Goal: Task Accomplishment & Management: Complete application form

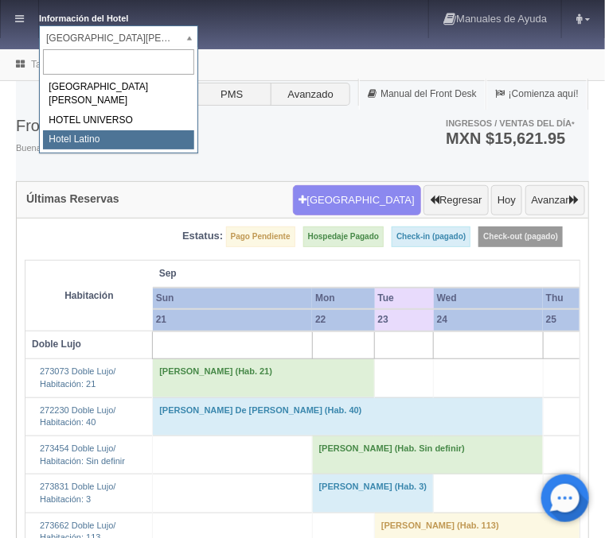
select select "625"
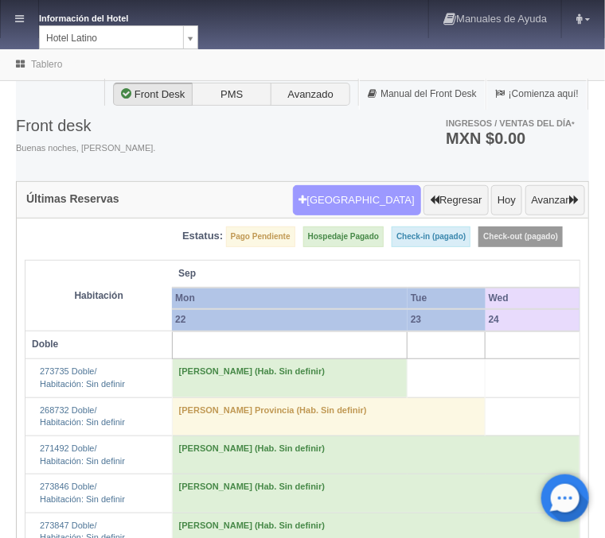
click at [361, 206] on button "[GEOGRAPHIC_DATA]" at bounding box center [357, 200] width 128 height 30
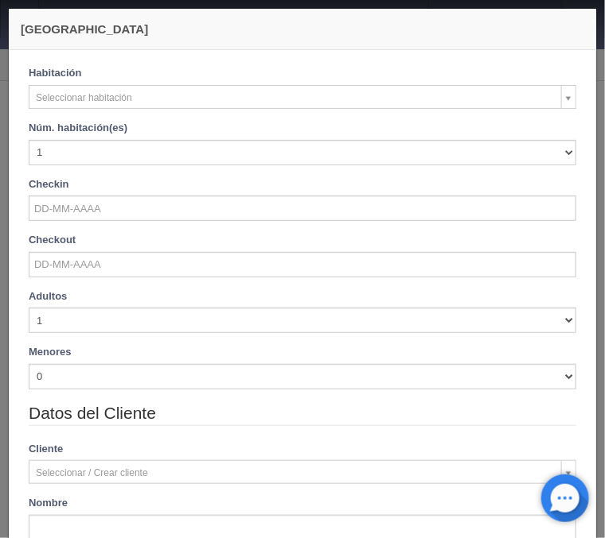
checkbox input "false"
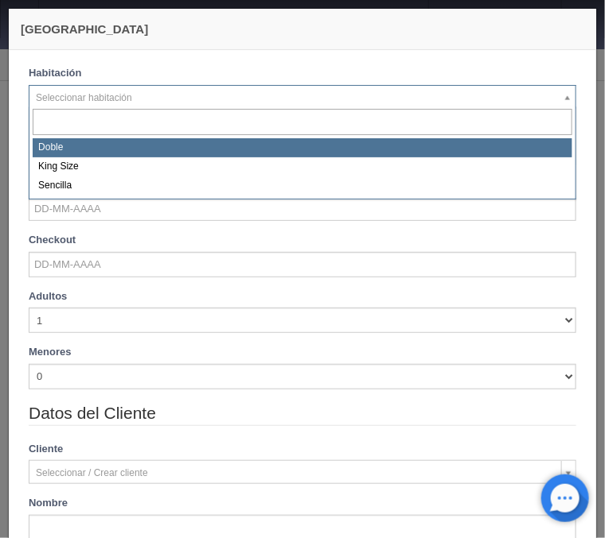
select select "2159"
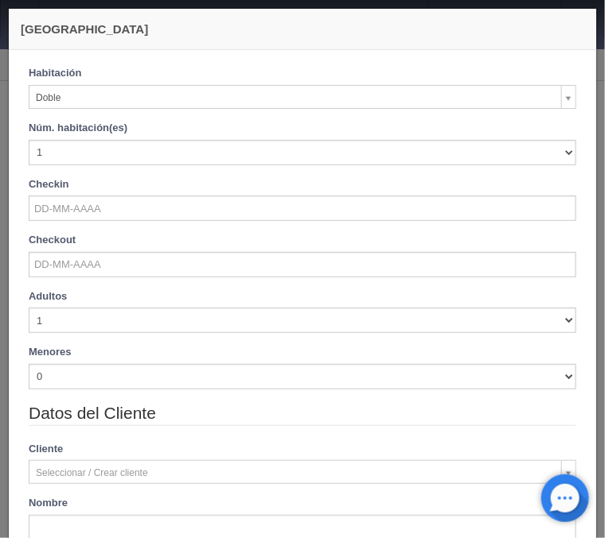
checkbox input "false"
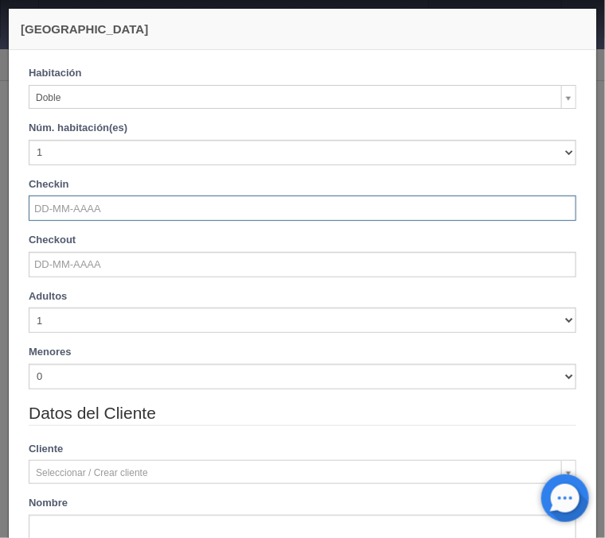
click at [78, 200] on input "text" at bounding box center [302, 208] width 547 height 25
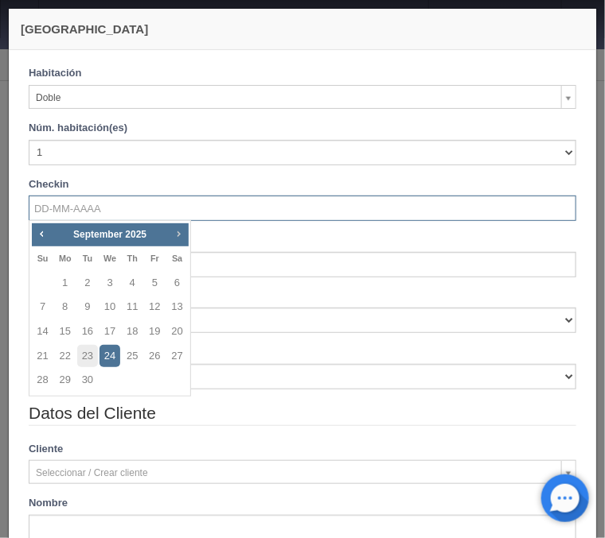
click at [177, 235] on span "Next" at bounding box center [178, 233] width 13 height 13
click at [151, 330] on link "17" at bounding box center [154, 332] width 21 height 23
type input "[DATE]"
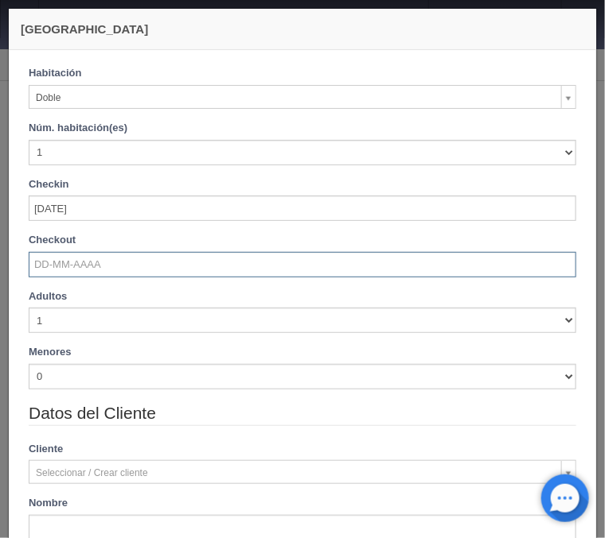
click at [66, 266] on input "text" at bounding box center [302, 264] width 547 height 25
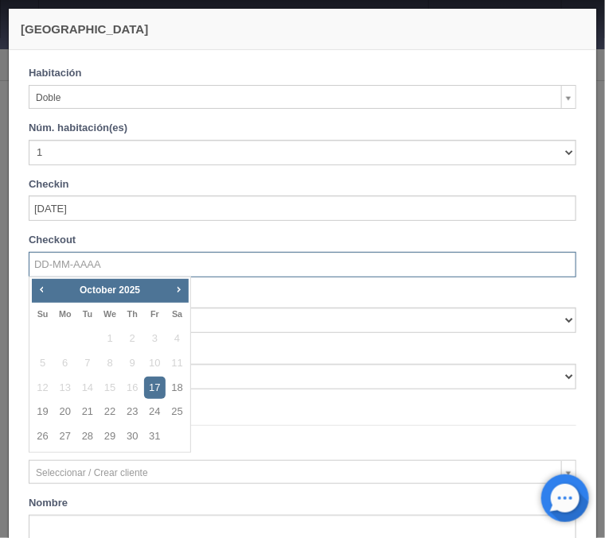
checkbox input "false"
click at [39, 411] on link "19" at bounding box center [43, 412] width 21 height 23
type input "[DATE]"
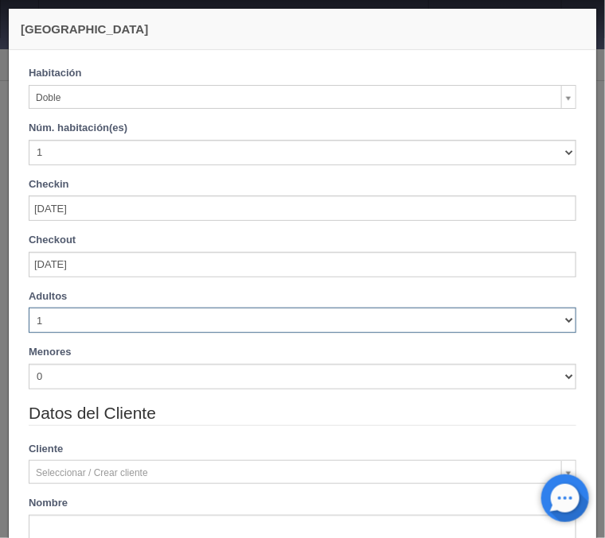
click at [29, 308] on select "1 2 3 4 5 6 7 8 9 10" at bounding box center [302, 320] width 547 height 25
checkbox input "false"
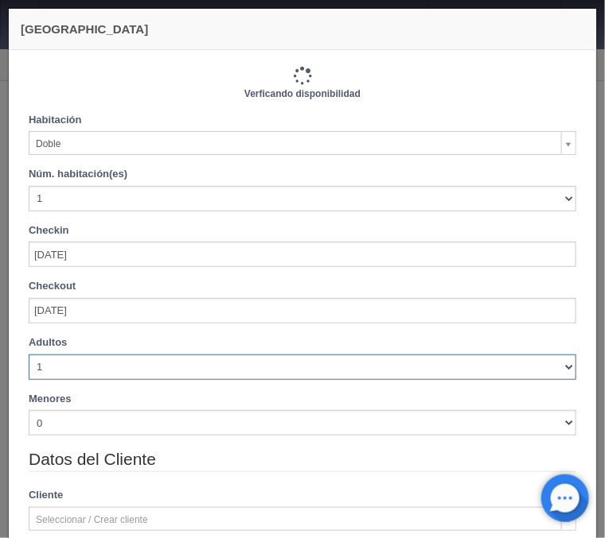
type input "1540.00"
checkbox input "false"
select select "3"
click option "3" at bounding box center [0, 0] width 0 height 0
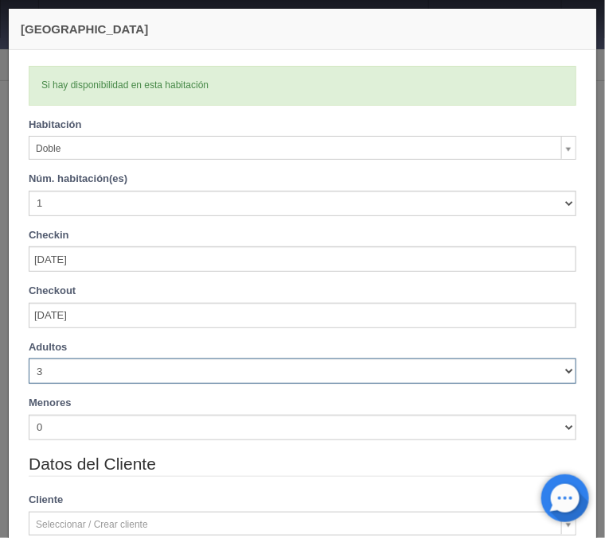
checkbox input "false"
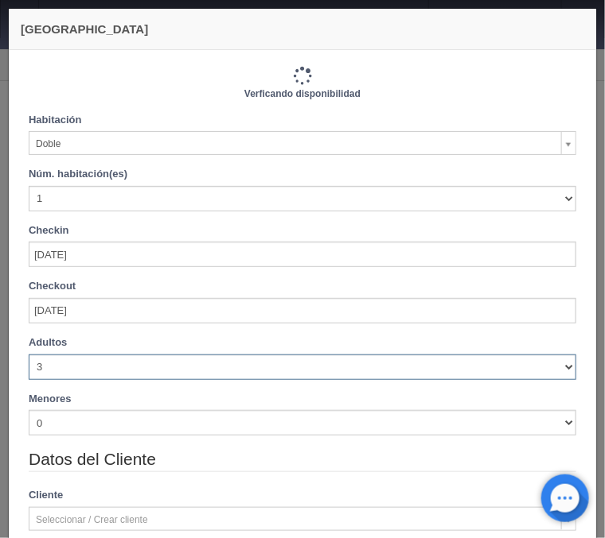
type input "1740.00"
checkbox input "false"
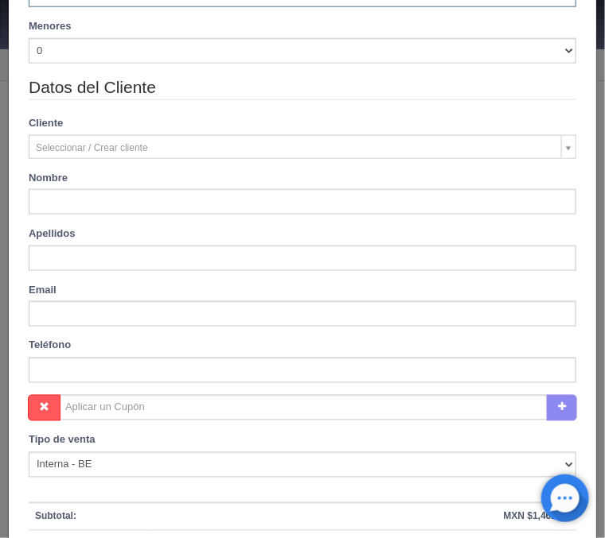
scroll to position [383, 0]
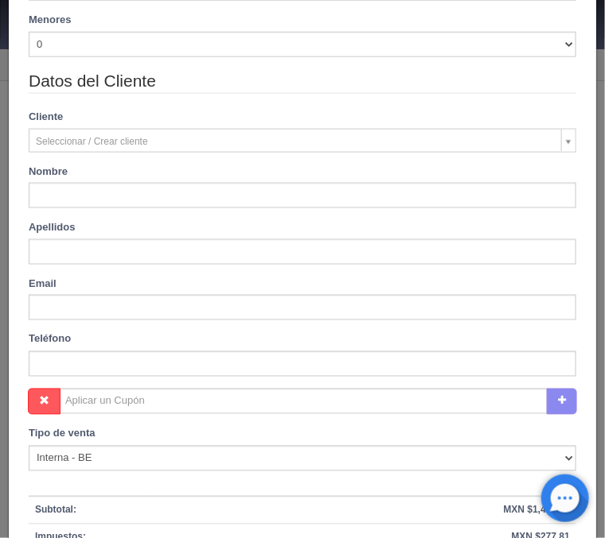
type input "[PERSON_NAME]"
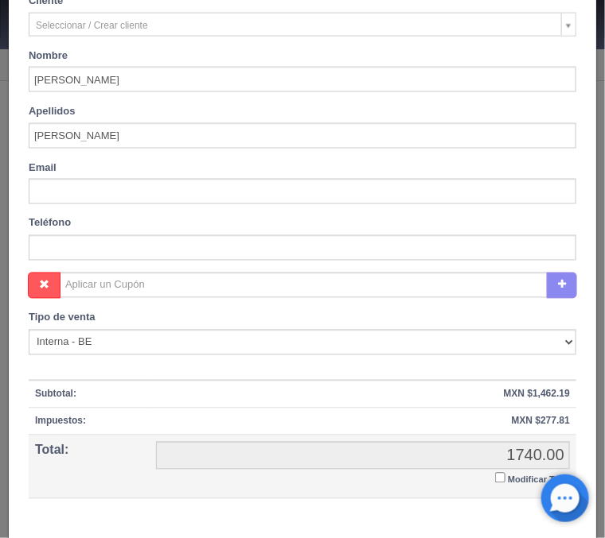
scroll to position [575, 0]
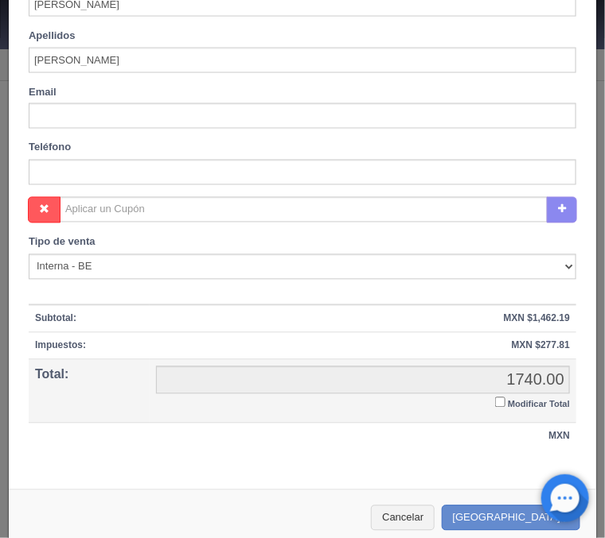
click at [498, 402] on input "Modificar Total" at bounding box center [500, 403] width 10 height 10
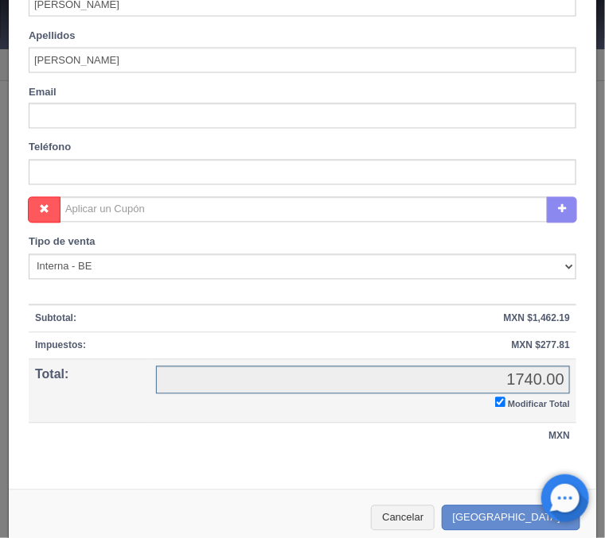
checkbox input "true"
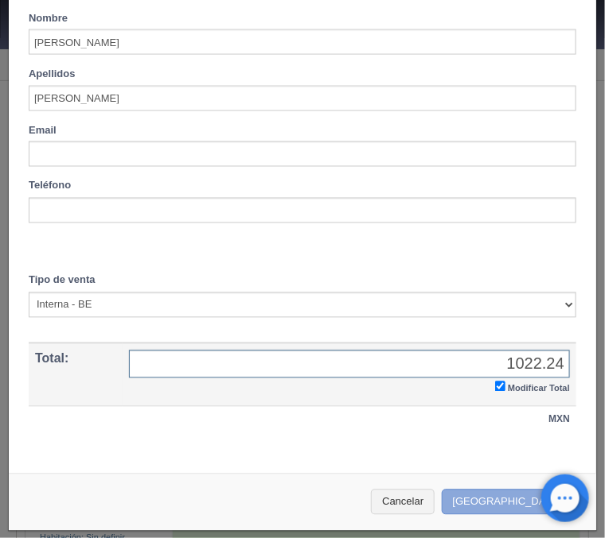
type input "1022.24"
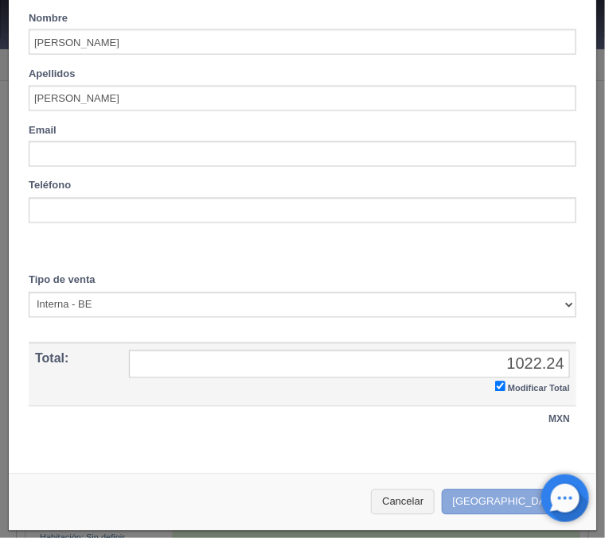
click at [501, 498] on button "[GEOGRAPHIC_DATA]" at bounding box center [510, 503] width 138 height 26
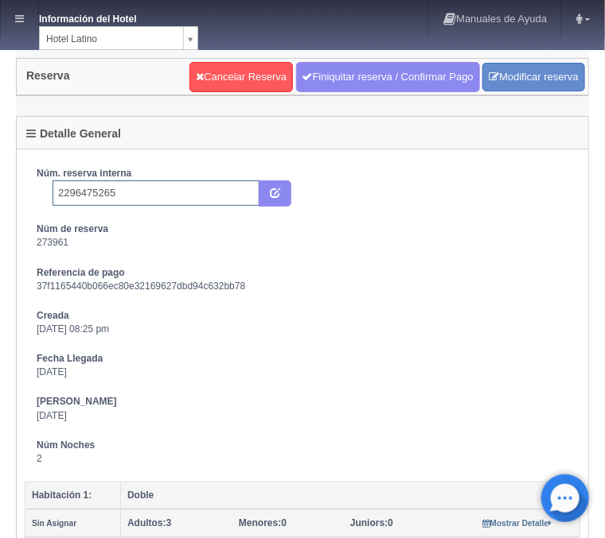
click at [119, 200] on input "2296475265" at bounding box center [155, 193] width 207 height 25
type input "2296475265 Expedia"
click at [273, 188] on icon "submit" at bounding box center [275, 192] width 10 height 10
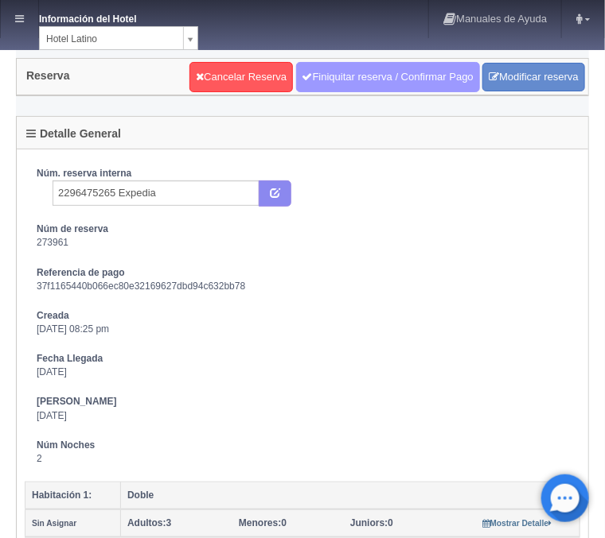
click at [375, 78] on link "Finiquitar reserva / Confirmar Pago" at bounding box center [388, 77] width 184 height 30
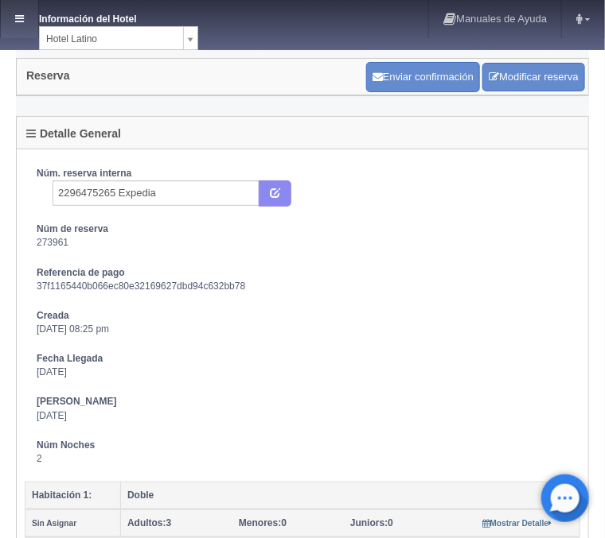
click at [33, 17] on link at bounding box center [19, 19] width 37 height 38
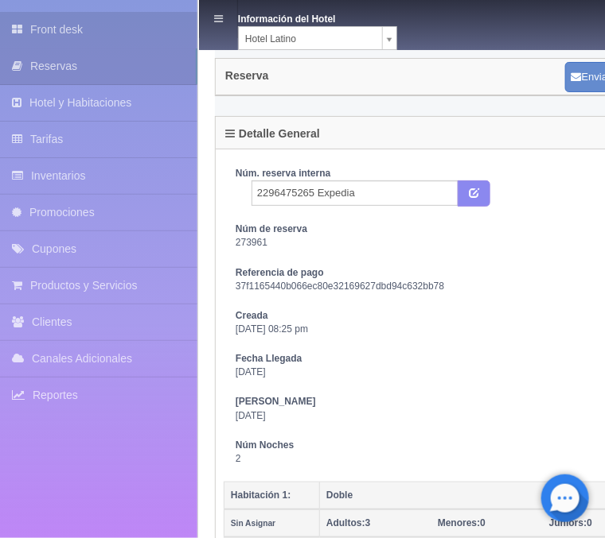
click at [40, 29] on link "Front desk" at bounding box center [98, 30] width 197 height 36
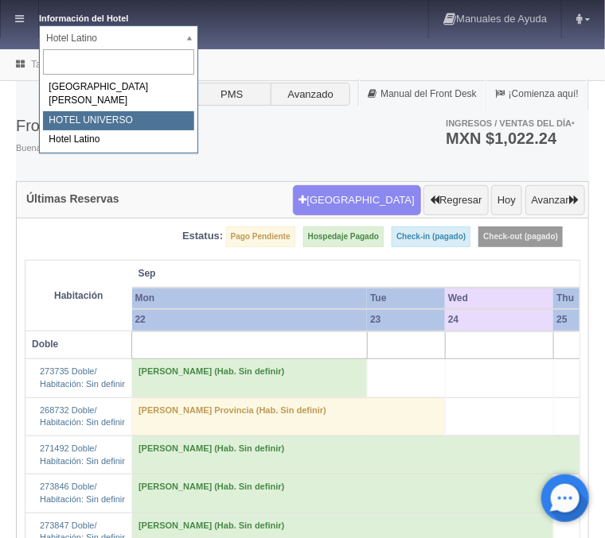
select select "358"
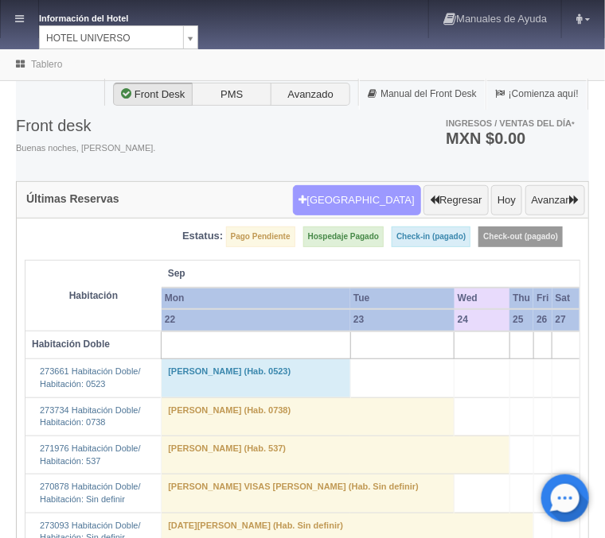
click at [348, 200] on button "Nueva Reserva" at bounding box center [357, 200] width 128 height 30
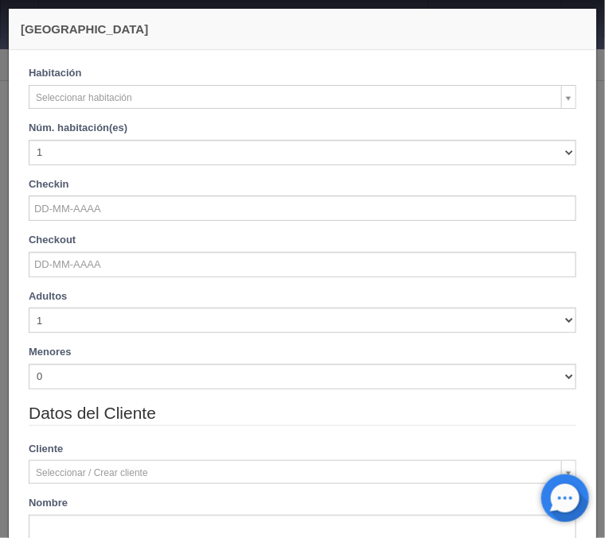
checkbox input "false"
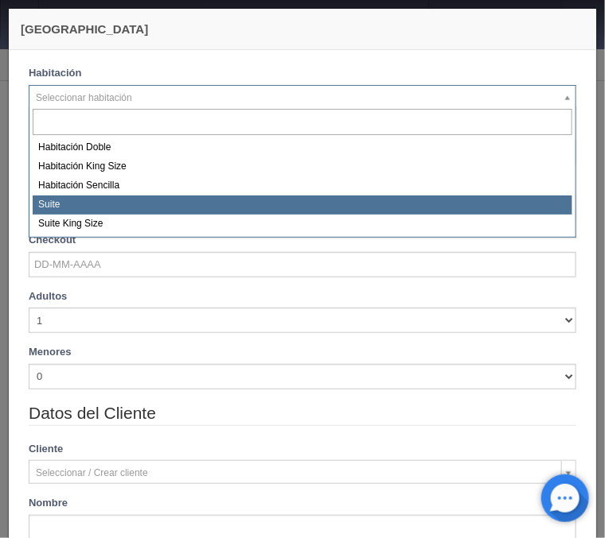
select select "584"
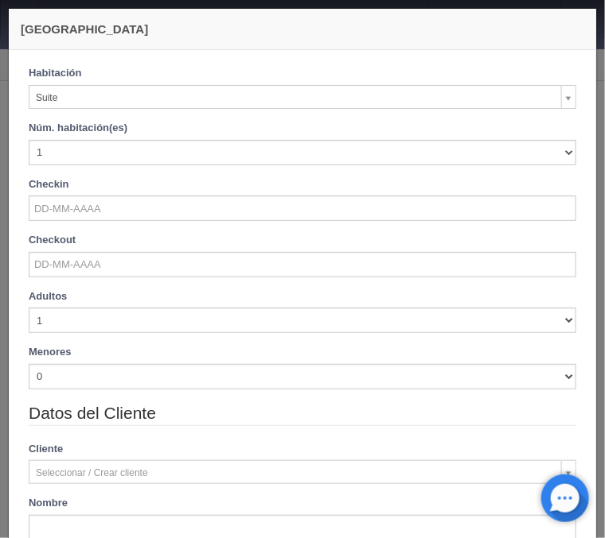
checkbox input "false"
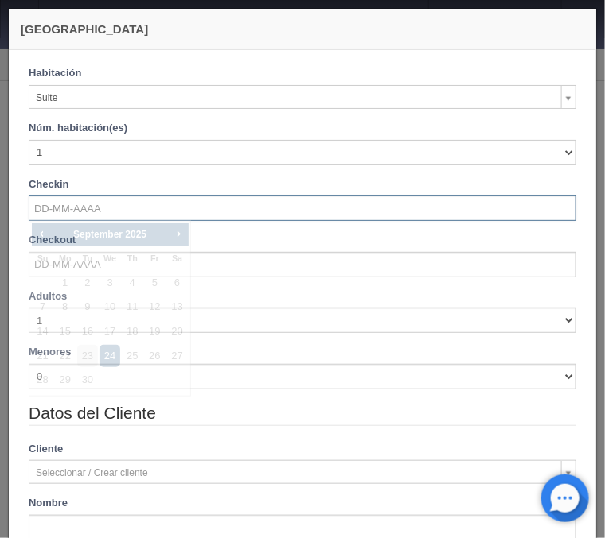
click at [96, 204] on input "text" at bounding box center [302, 208] width 547 height 25
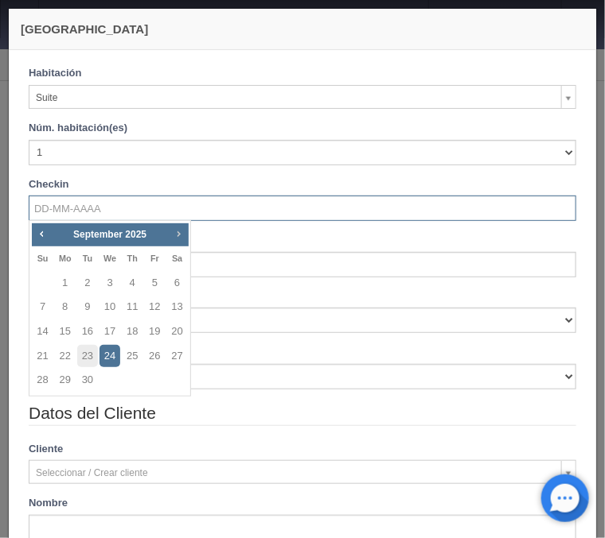
click at [176, 233] on span "Next" at bounding box center [178, 233] width 13 height 13
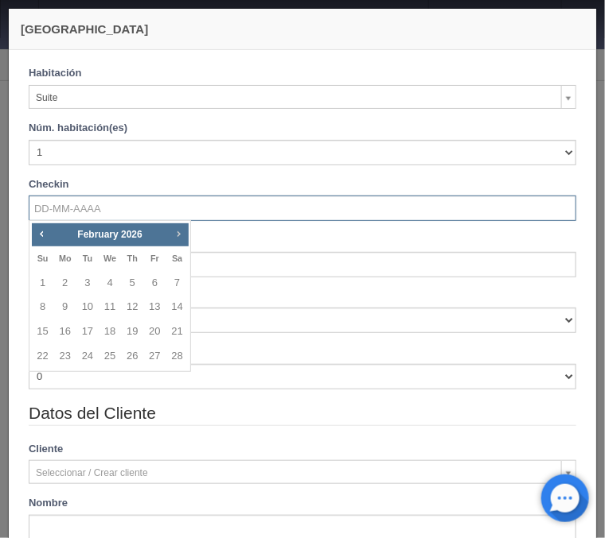
click at [176, 233] on span "Next" at bounding box center [178, 233] width 13 height 13
click at [56, 302] on link "4" at bounding box center [65, 307] width 21 height 23
type input "04-05-2026"
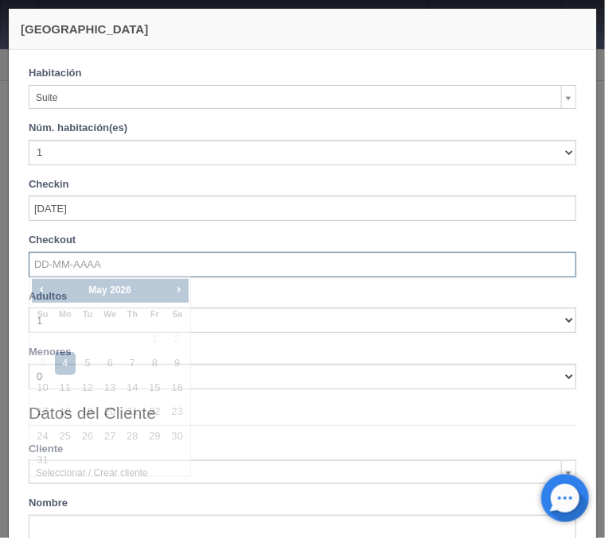
click at [53, 264] on input "text" at bounding box center [302, 264] width 547 height 25
checkbox input "false"
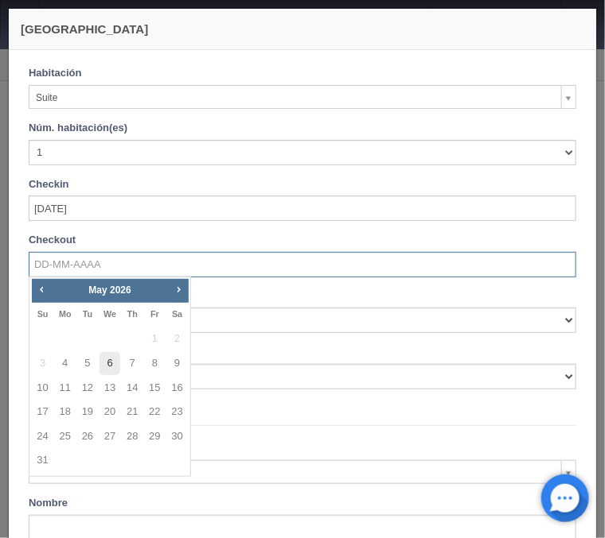
click at [109, 365] on link "6" at bounding box center [109, 363] width 21 height 23
type input "06-05-2026"
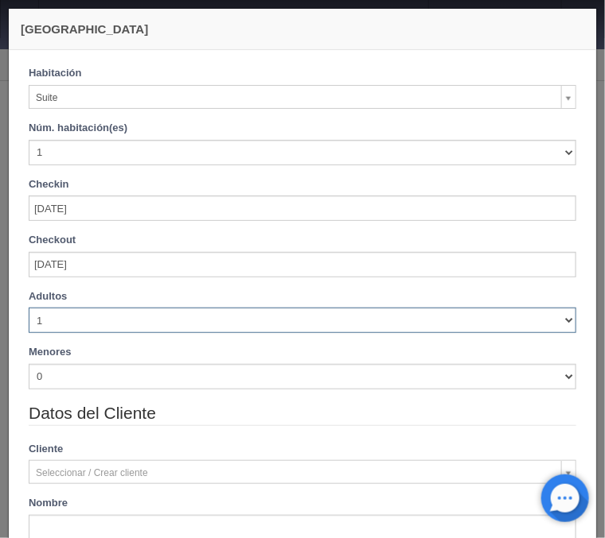
click at [29, 308] on select "1 2 3 4 5 6 7 8 9 10" at bounding box center [302, 320] width 547 height 25
checkbox input "false"
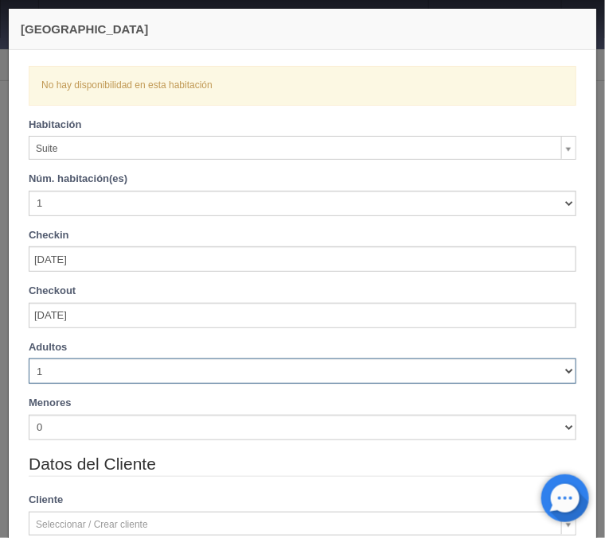
select select "3"
click option "3" at bounding box center [0, 0] width 0 height 0
checkbox input "false"
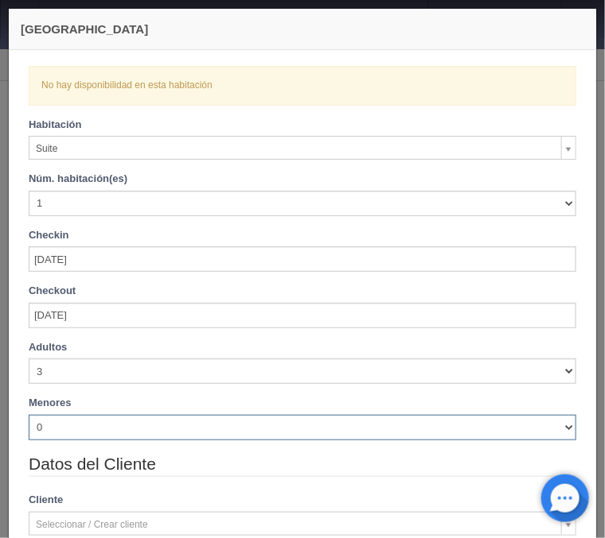
click at [29, 415] on select "0 1 2 3 4 5 6 7 8 9 10" at bounding box center [302, 427] width 547 height 25
select select "2"
click option "2" at bounding box center [0, 0] width 0 height 0
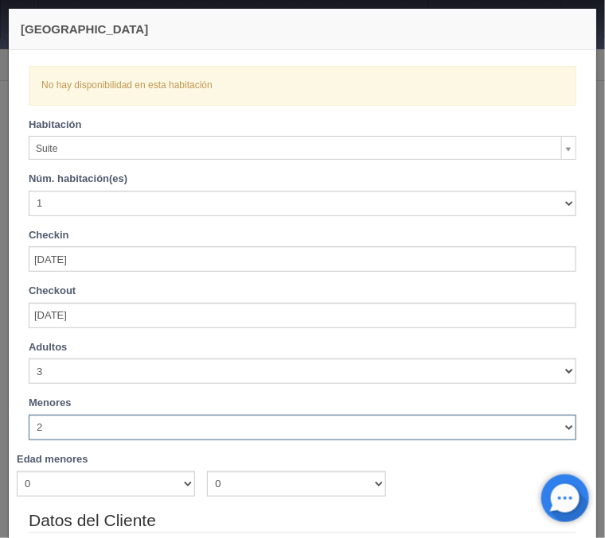
checkbox input "false"
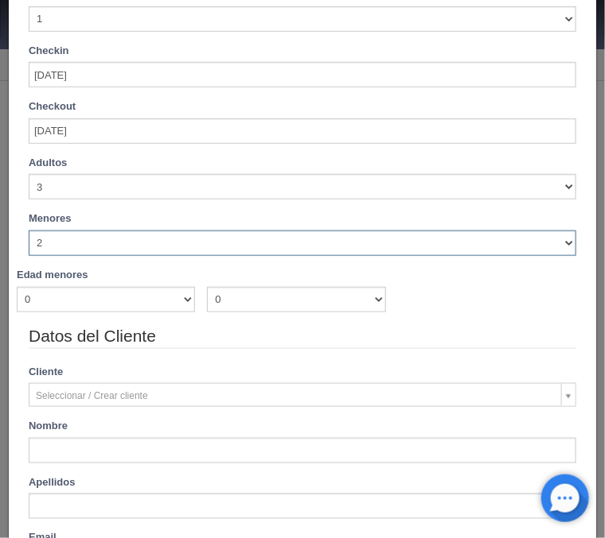
scroll to position [192, 0]
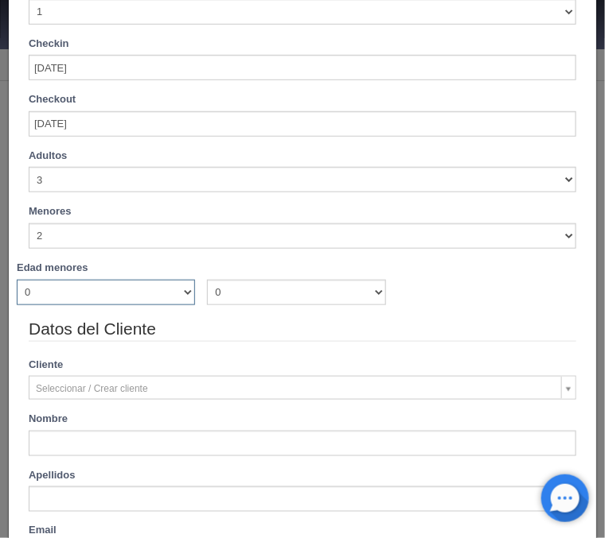
click at [17, 280] on select "0 1 2 3 4 5 6 7 8 9 10 11 12 13 14 15 16 17 18" at bounding box center [106, 292] width 178 height 25
select select "6"
click option "6" at bounding box center [0, 0] width 0 height 0
checkbox input "false"
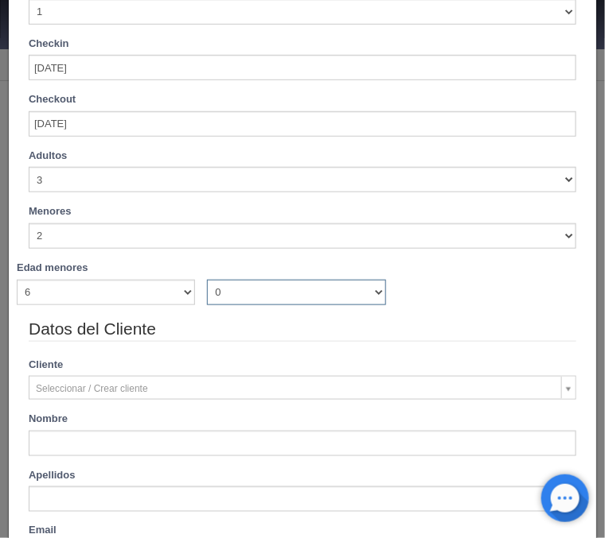
click at [207, 280] on select "0 1 2 3 4 5 6 7 8 9 10 11 12 13 14 15 16 17 18" at bounding box center [296, 292] width 178 height 25
select select "8"
click option "8" at bounding box center [0, 0] width 0 height 0
checkbox input "false"
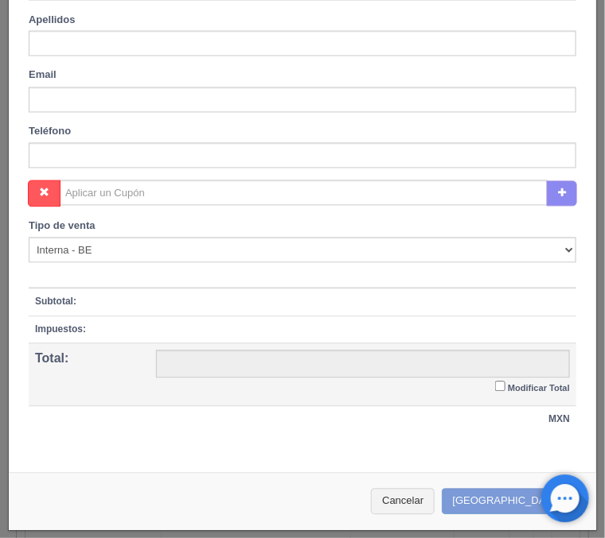
scroll to position [426, 0]
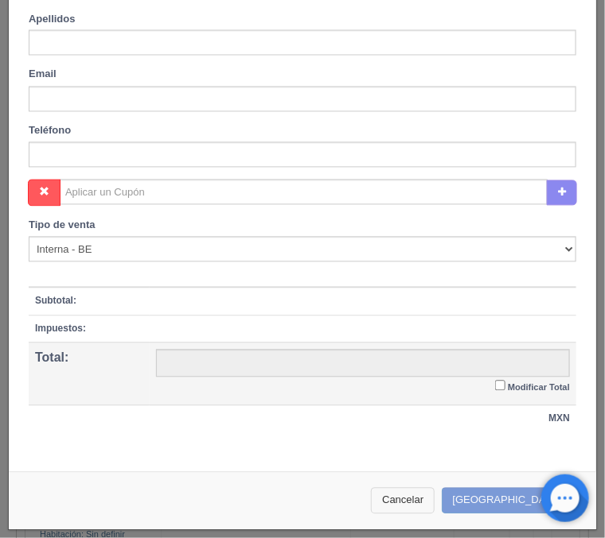
click at [431, 500] on button "Cancelar" at bounding box center [403, 501] width 64 height 26
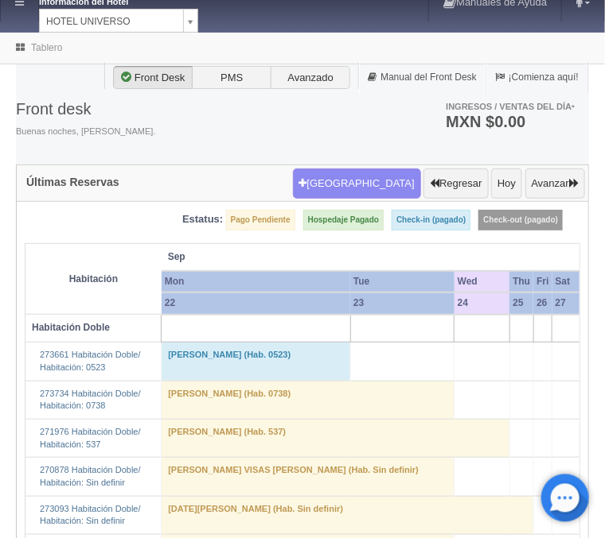
scroll to position [0, 0]
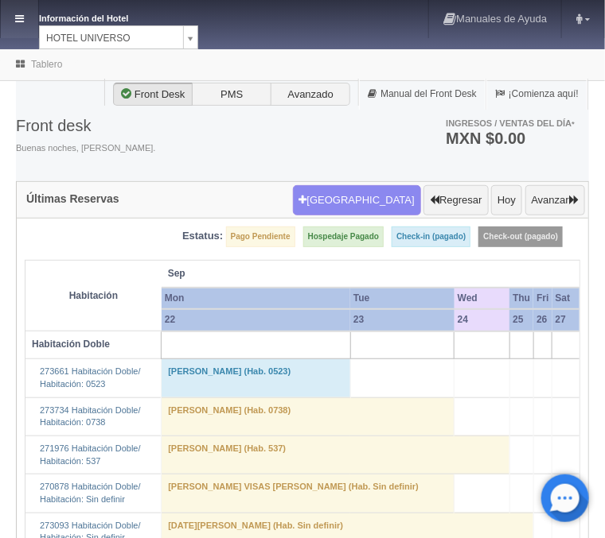
click at [29, 17] on link at bounding box center [19, 19] width 37 height 38
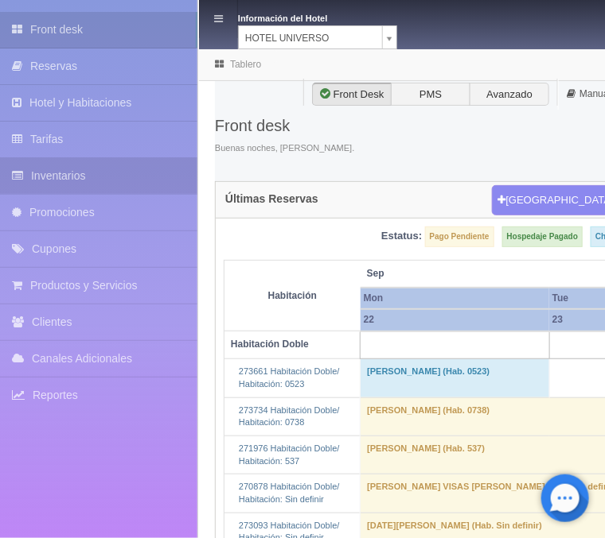
click at [58, 181] on link "Inventarios" at bounding box center [98, 176] width 197 height 36
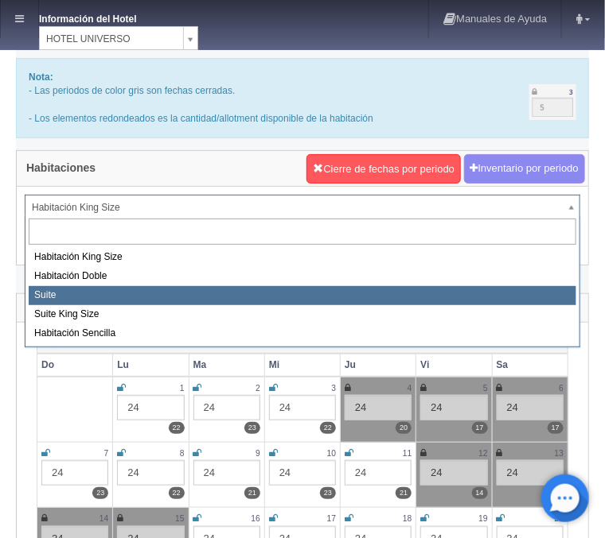
select select "584"
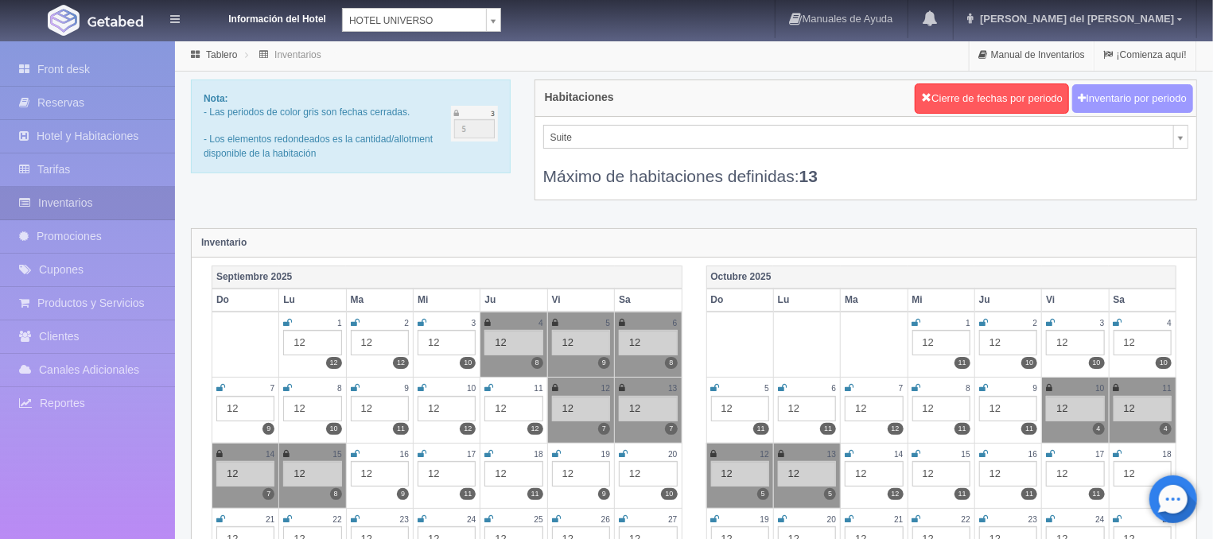
click at [604, 91] on button "Inventario por periodo" at bounding box center [1132, 98] width 121 height 29
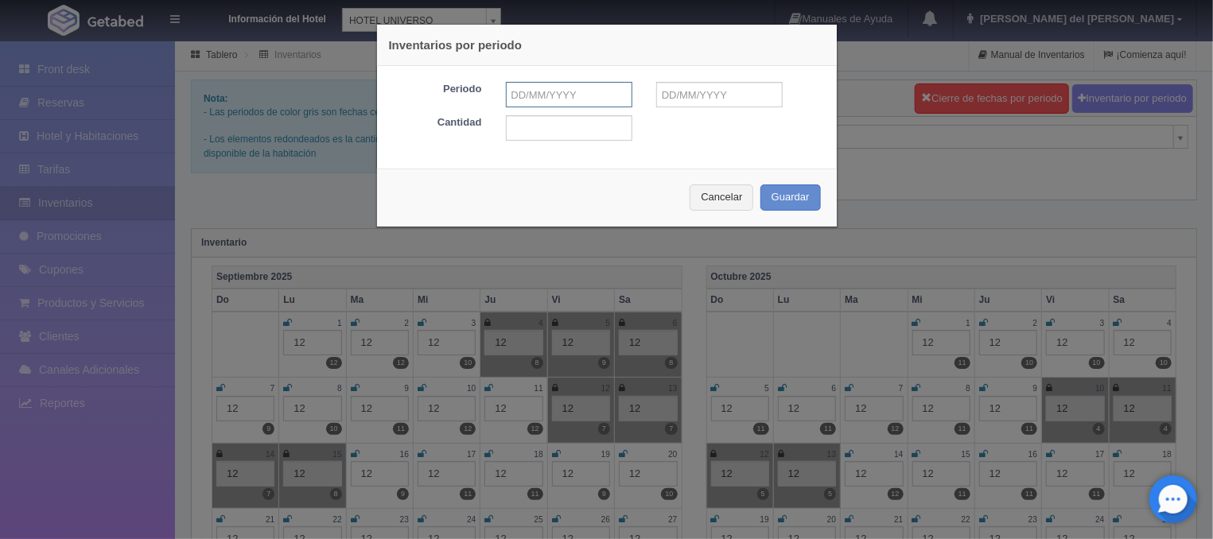
click at [581, 98] on input "text" at bounding box center [569, 94] width 126 height 25
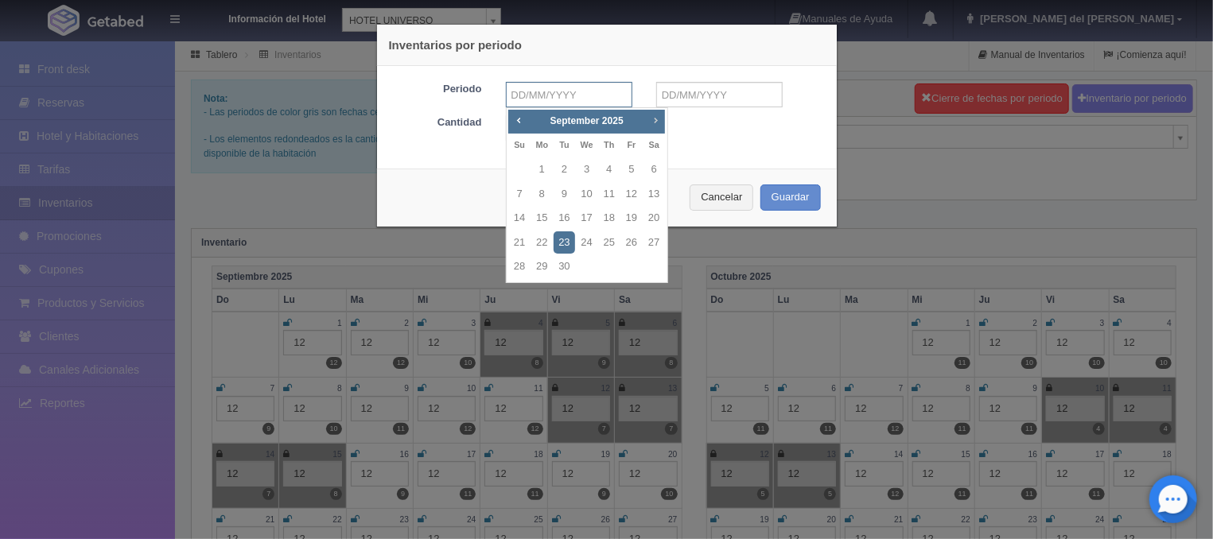
click at [604, 120] on span "Next" at bounding box center [655, 120] width 13 height 13
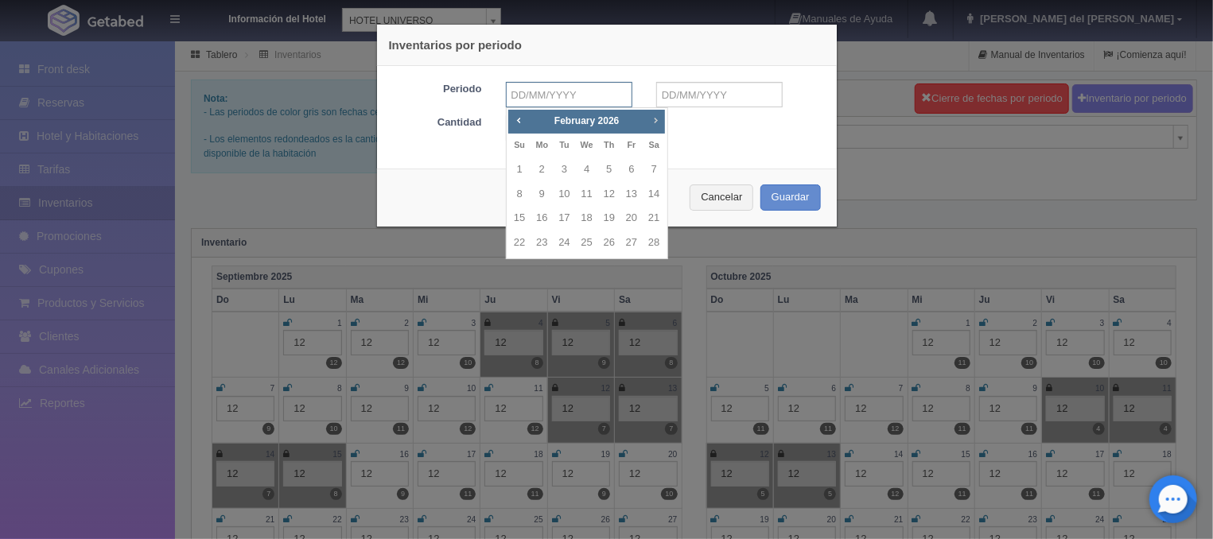
click at [604, 120] on span "Next" at bounding box center [655, 120] width 13 height 13
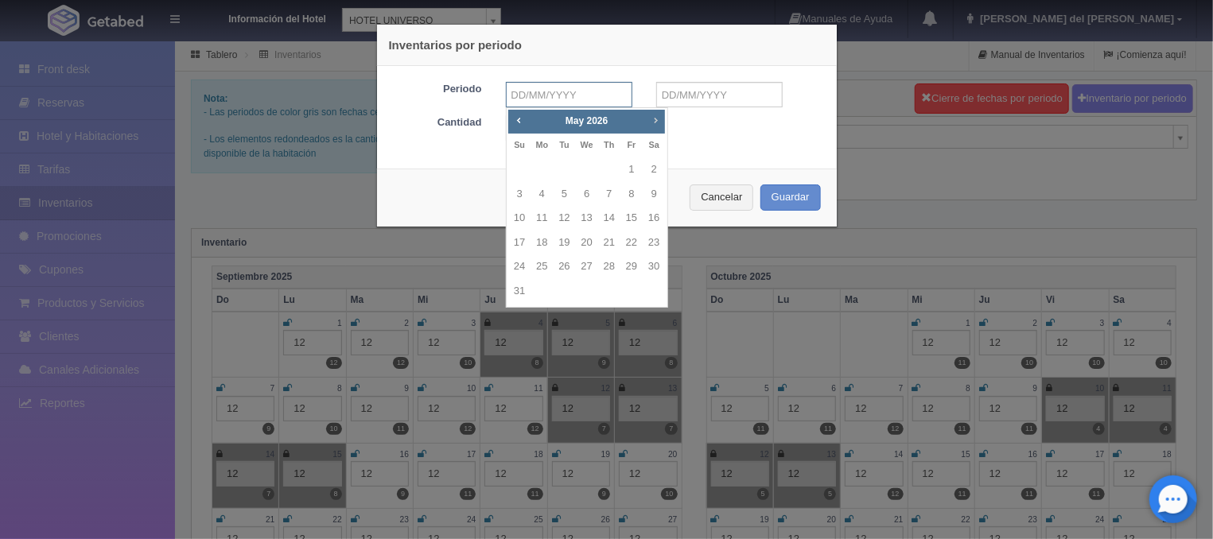
click at [604, 120] on span "Next" at bounding box center [655, 120] width 13 height 13
click at [513, 119] on span "Prev" at bounding box center [518, 120] width 13 height 13
click at [604, 166] on link "1" at bounding box center [631, 169] width 21 height 23
type input "01-05-2026"
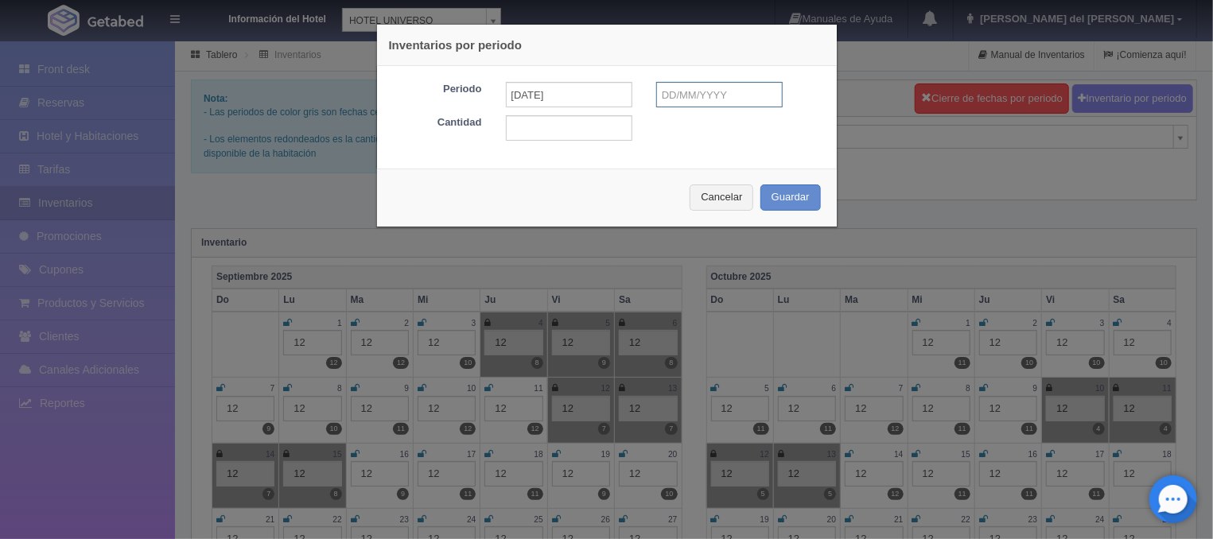
click at [604, 95] on input "text" at bounding box center [719, 94] width 126 height 25
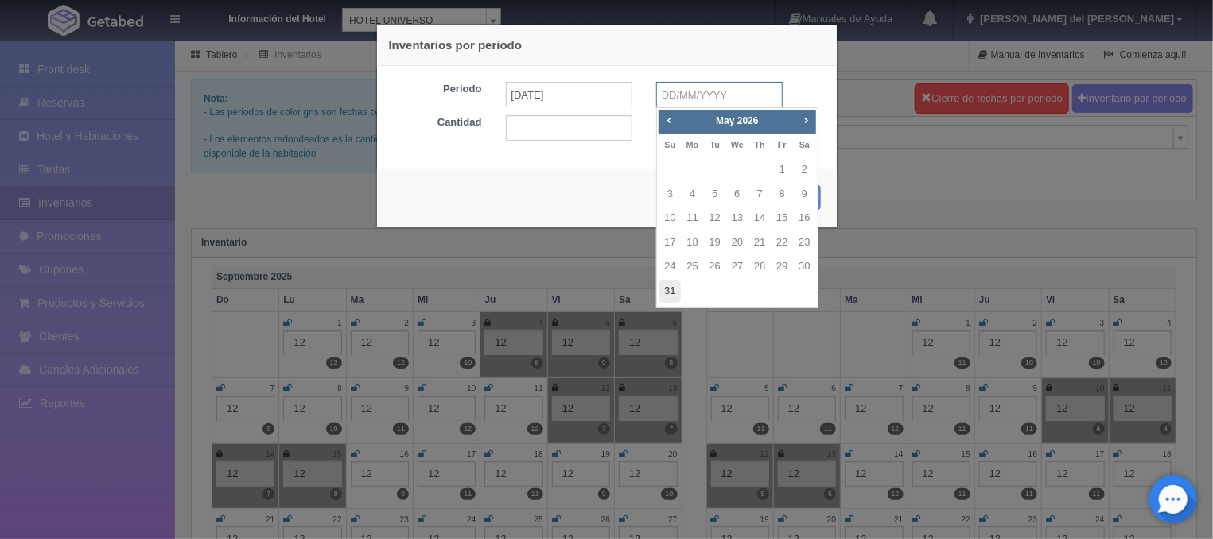
click at [604, 292] on link "31" at bounding box center [669, 291] width 21 height 23
type input "31-05-2026"
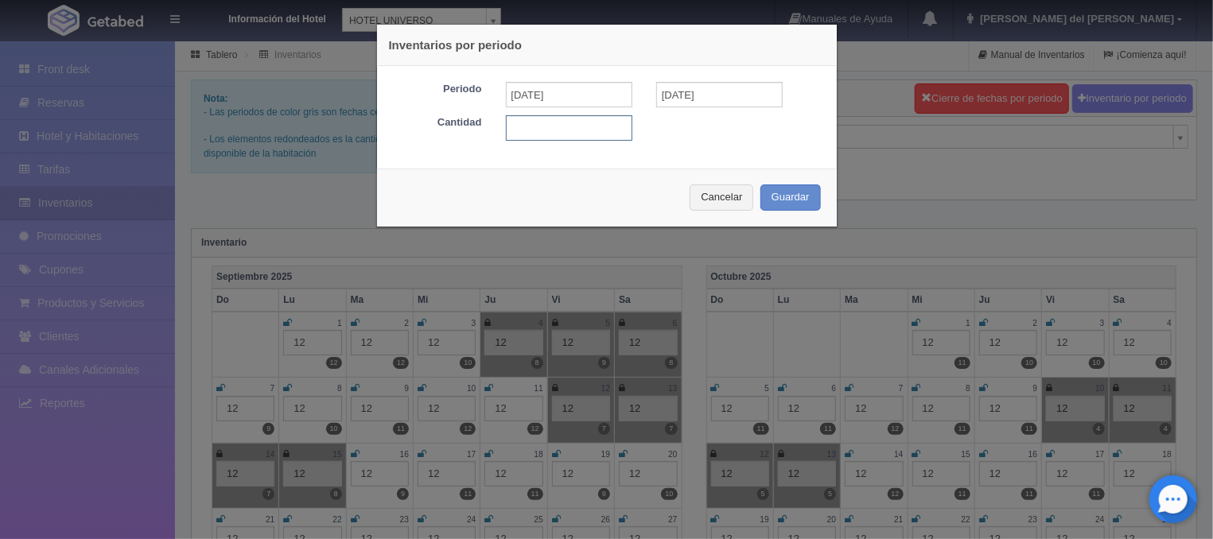
click at [541, 125] on input "text" at bounding box center [569, 127] width 126 height 25
type input "12"
click at [604, 198] on button "Guardar" at bounding box center [790, 198] width 60 height 26
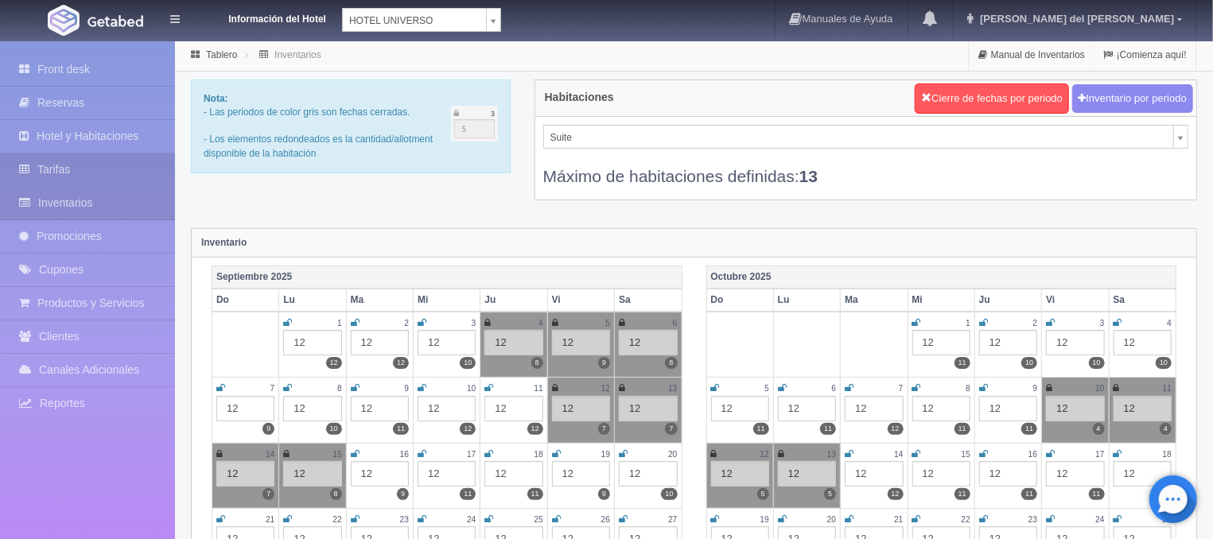
click at [62, 173] on link "Tarifas" at bounding box center [87, 170] width 175 height 33
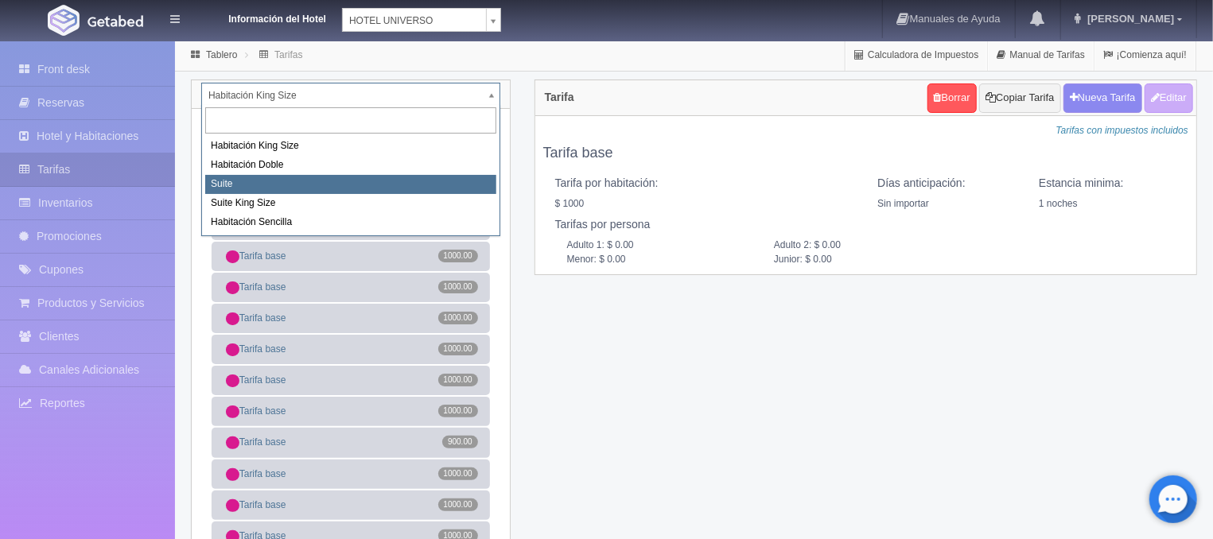
select select "584"
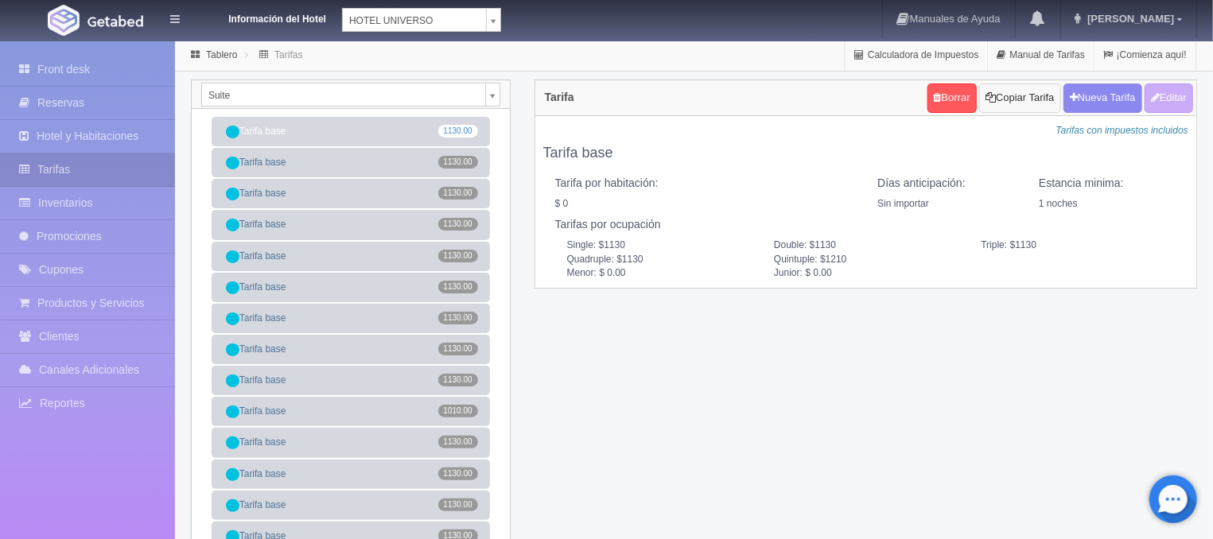
click at [1030, 91] on button "Copiar Tarifa" at bounding box center [1019, 98] width 81 height 29
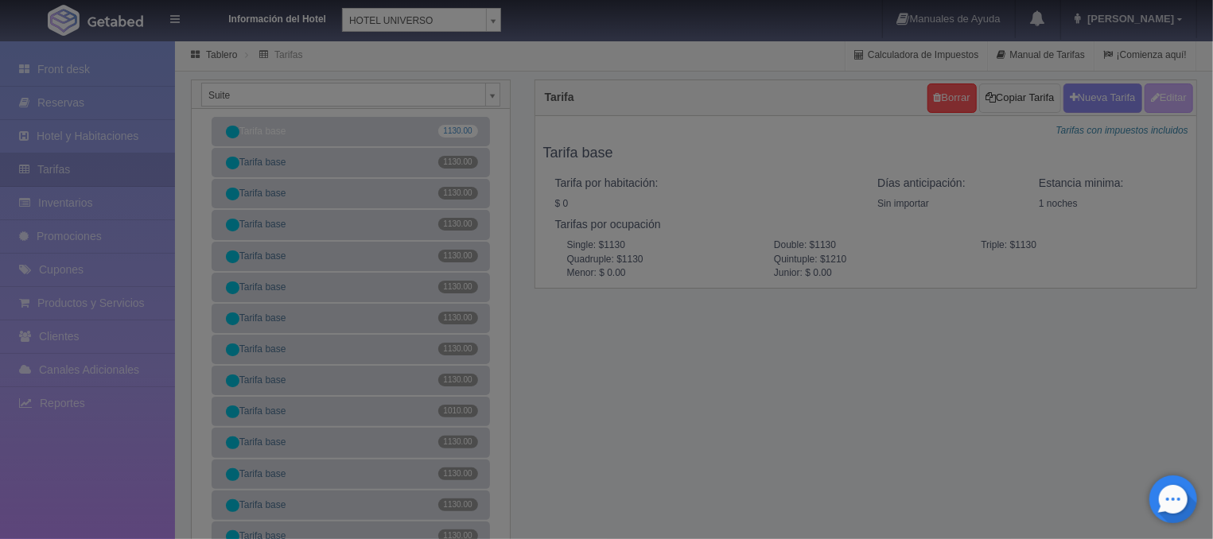
select select
type input "Tarifa base"
select select "0"
type input "1"
checkbox input "false"
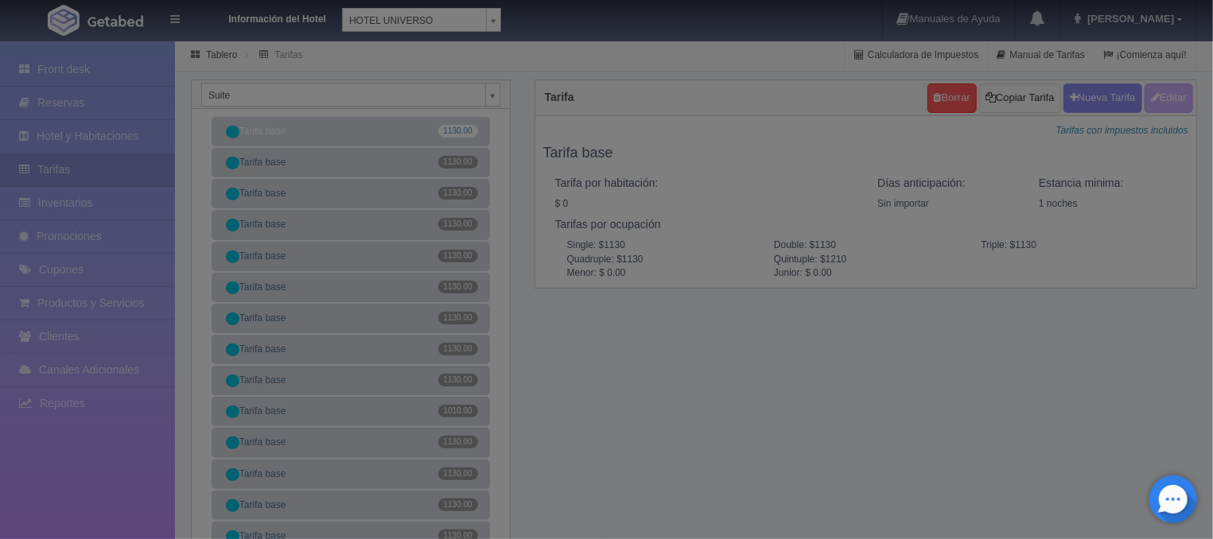
type input "1130"
type input "1210"
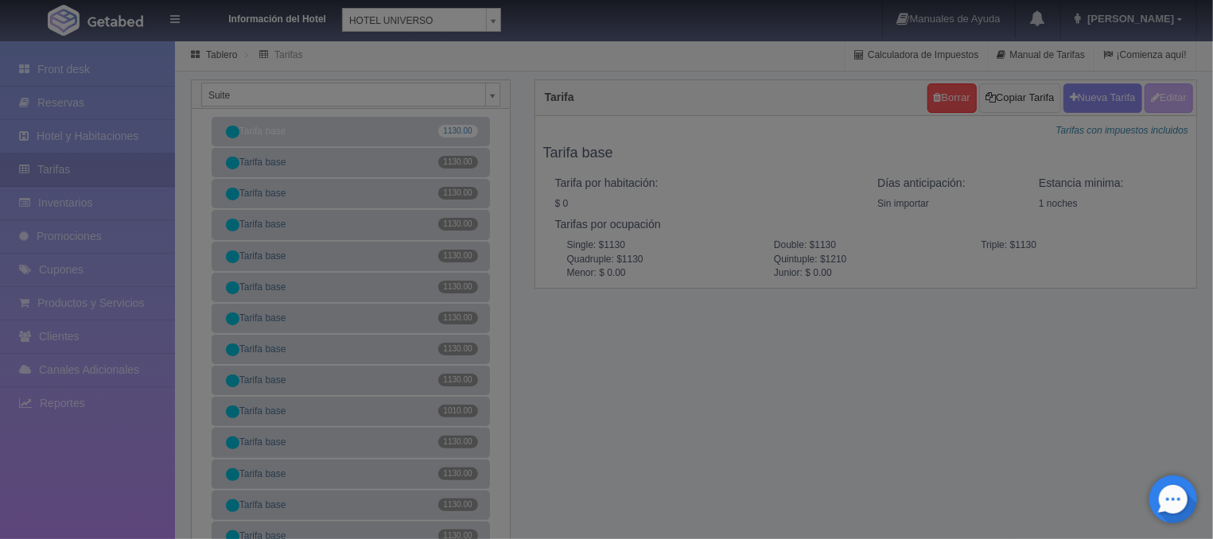
type input "0.00"
checkbox input "true"
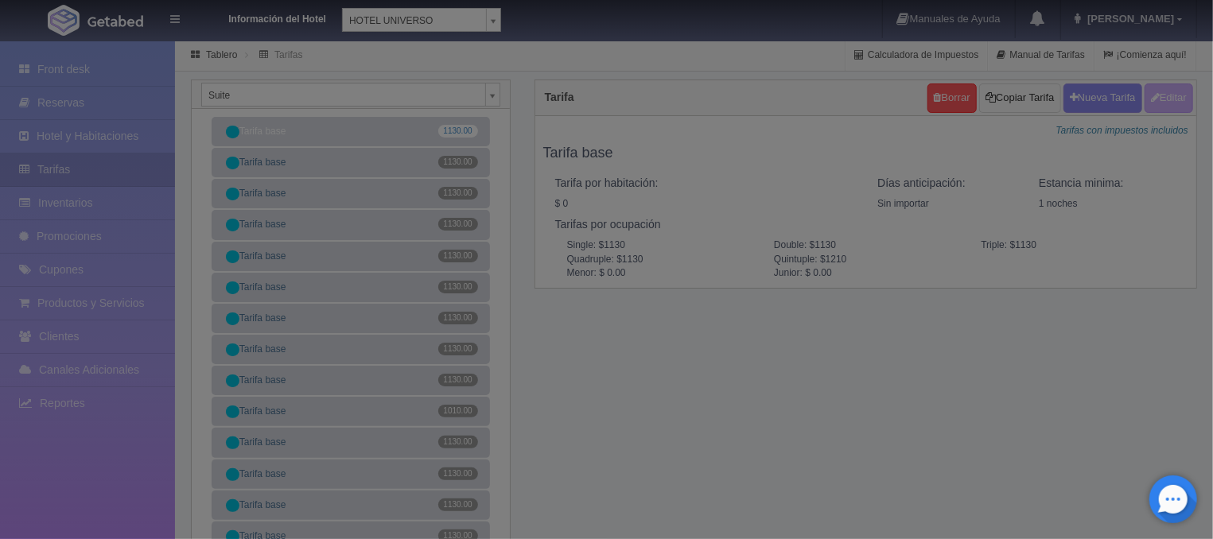
checkbox input "true"
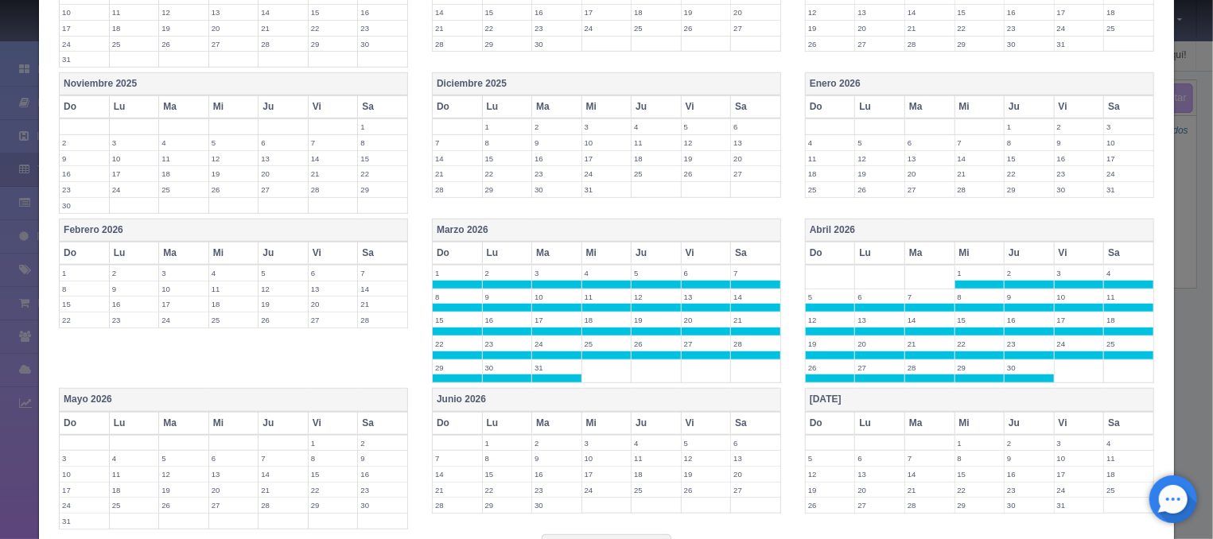
scroll to position [575, 0]
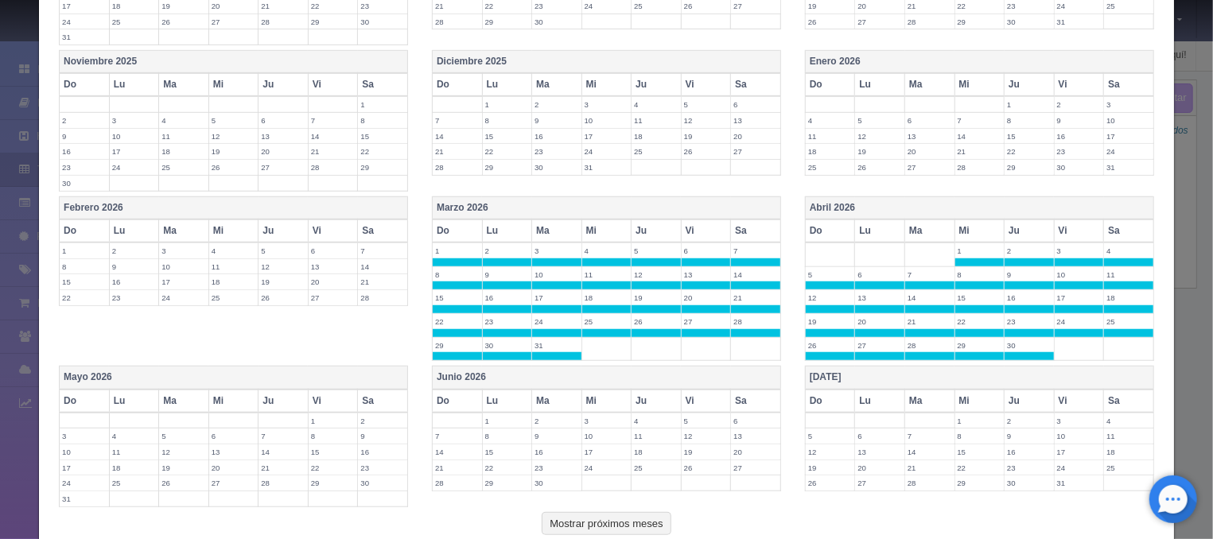
click at [317, 414] on label "1" at bounding box center [333, 421] width 49 height 15
click at [360, 418] on label "2" at bounding box center [382, 421] width 49 height 15
click at [364, 437] on label "9" at bounding box center [382, 444] width 49 height 15
click at [332, 448] on td "8" at bounding box center [333, 449] width 50 height 24
click at [329, 462] on label "15" at bounding box center [333, 468] width 49 height 15
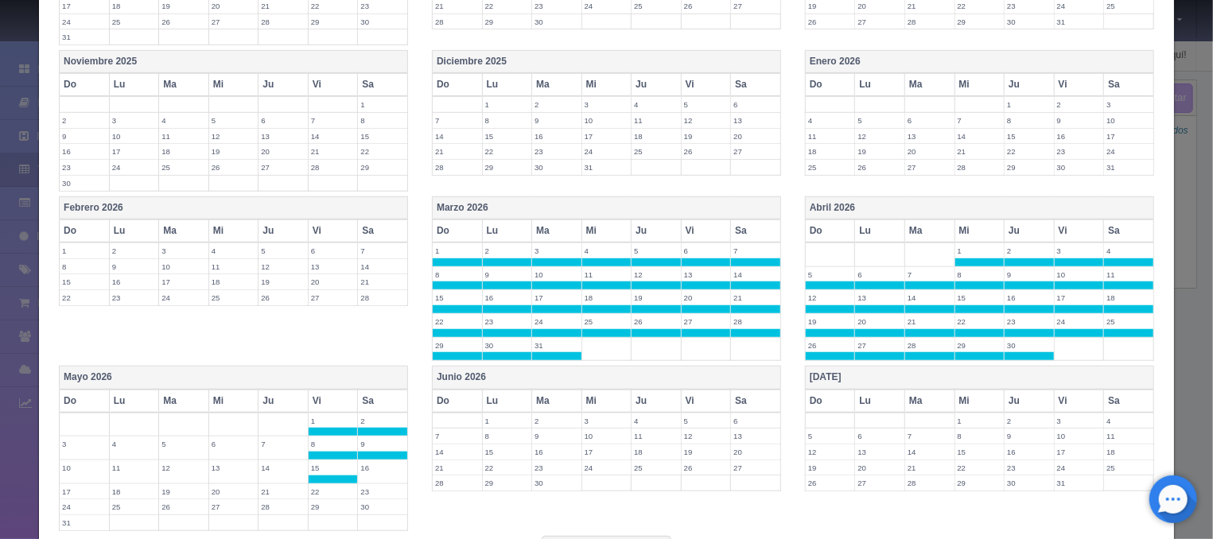
click at [329, 484] on label "22" at bounding box center [333, 491] width 49 height 15
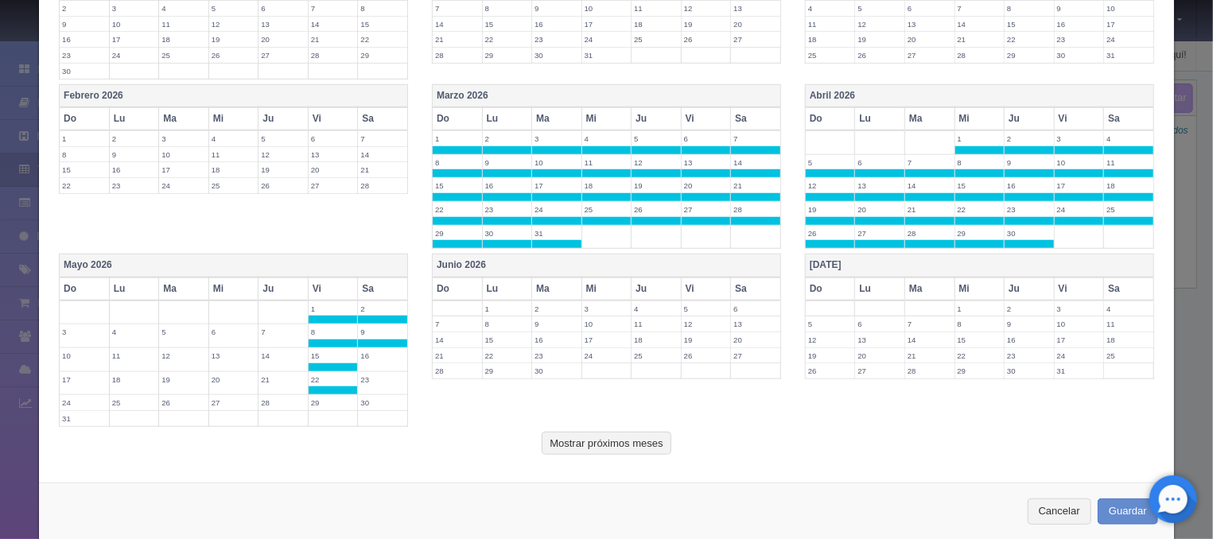
scroll to position [703, 0]
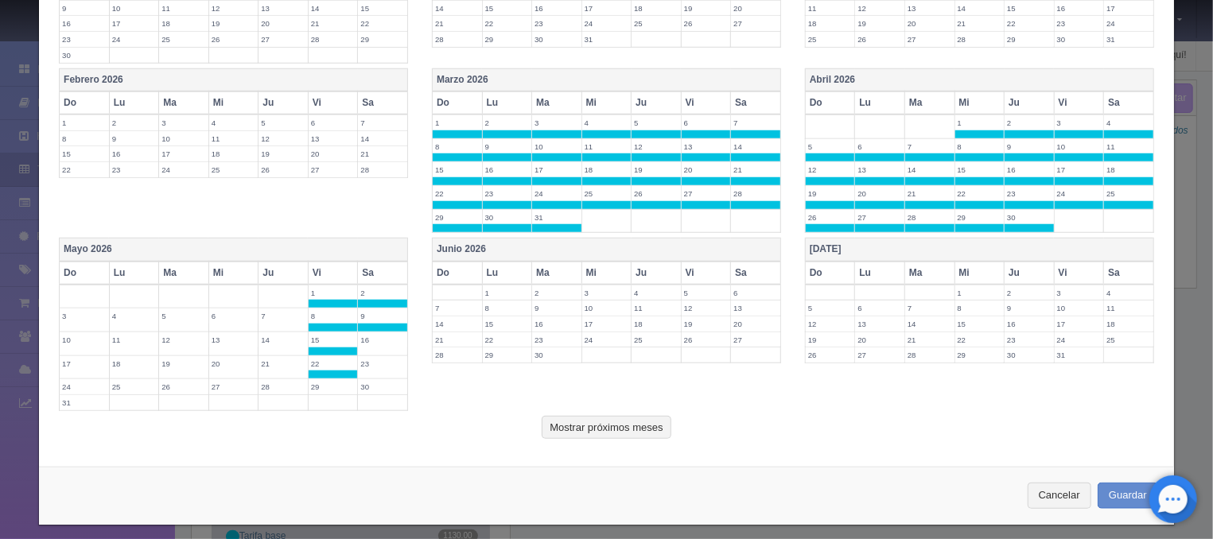
click at [329, 382] on label "29" at bounding box center [333, 386] width 49 height 15
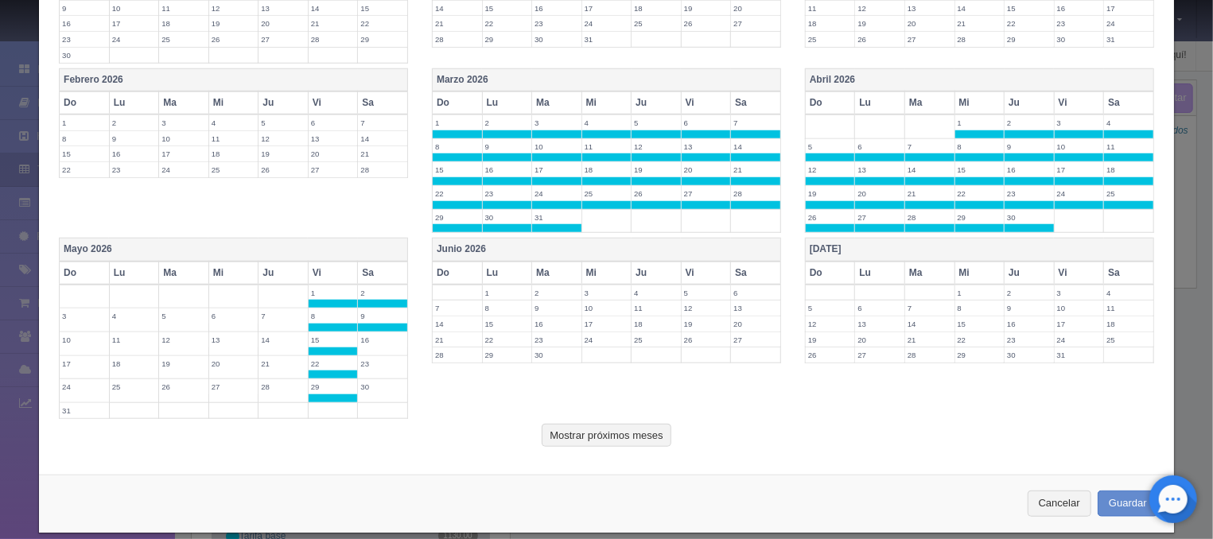
click at [371, 381] on label "30" at bounding box center [382, 386] width 49 height 15
click at [371, 361] on label "23" at bounding box center [382, 363] width 49 height 15
click at [371, 338] on label "16" at bounding box center [382, 339] width 49 height 15
click at [278, 312] on label "7" at bounding box center [283, 316] width 49 height 15
click at [273, 340] on label "14" at bounding box center [283, 339] width 49 height 15
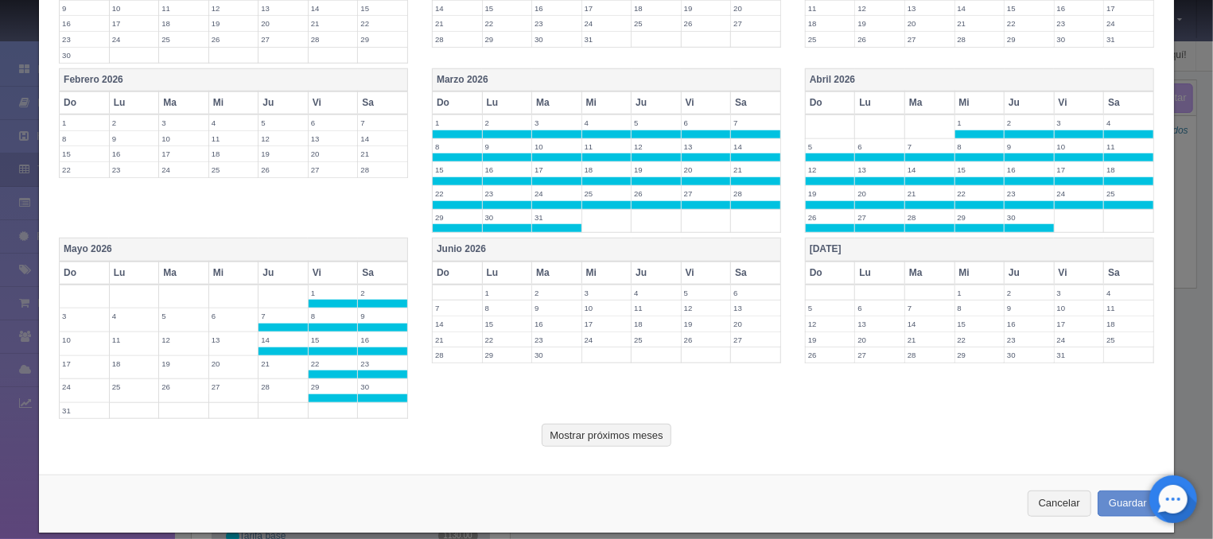
click at [272, 356] on label "21" at bounding box center [283, 363] width 49 height 15
click at [272, 379] on label "28" at bounding box center [283, 386] width 49 height 15
drag, startPoint x: 235, startPoint y: 378, endPoint x: 220, endPoint y: 348, distance: 33.5
click at [234, 374] on tbody "1 2 3 4 5 6 7 8 9 10 11 12 13 14 15 16 17 18 19 20 21 22 23 24 25 26 27 28 29 3…" at bounding box center [234, 352] width 348 height 134
click at [220, 348] on td "13" at bounding box center [233, 344] width 50 height 24
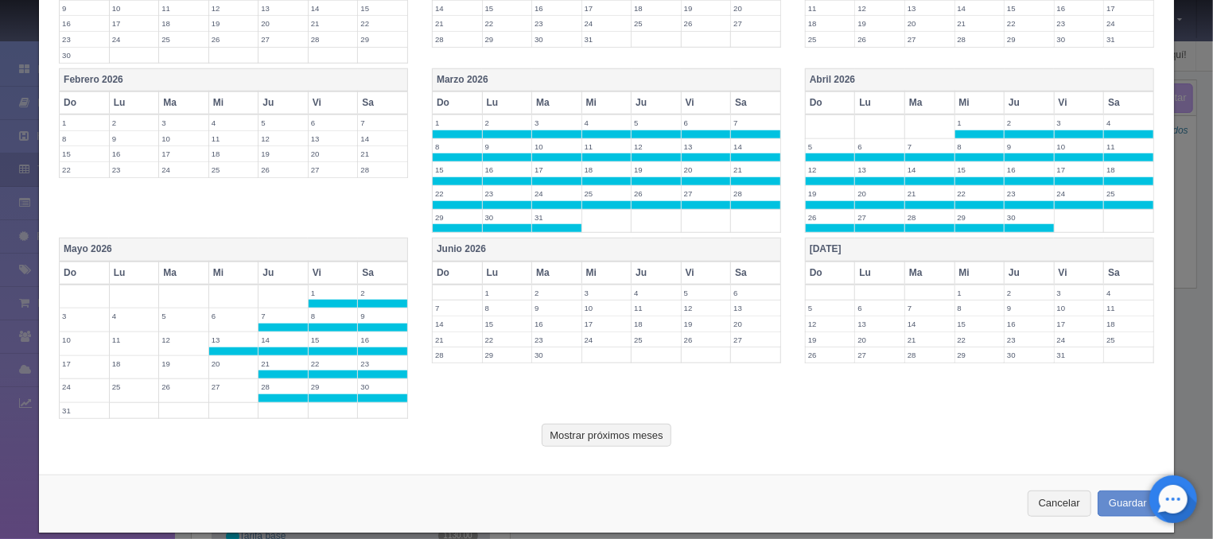
drag, startPoint x: 220, startPoint y: 337, endPoint x: 220, endPoint y: 320, distance: 17.5
click at [220, 336] on label "13" at bounding box center [233, 339] width 49 height 15
click at [220, 319] on td "6" at bounding box center [233, 321] width 50 height 24
click at [223, 345] on td "13" at bounding box center [233, 344] width 50 height 24
click at [224, 366] on td "20" at bounding box center [233, 368] width 50 height 24
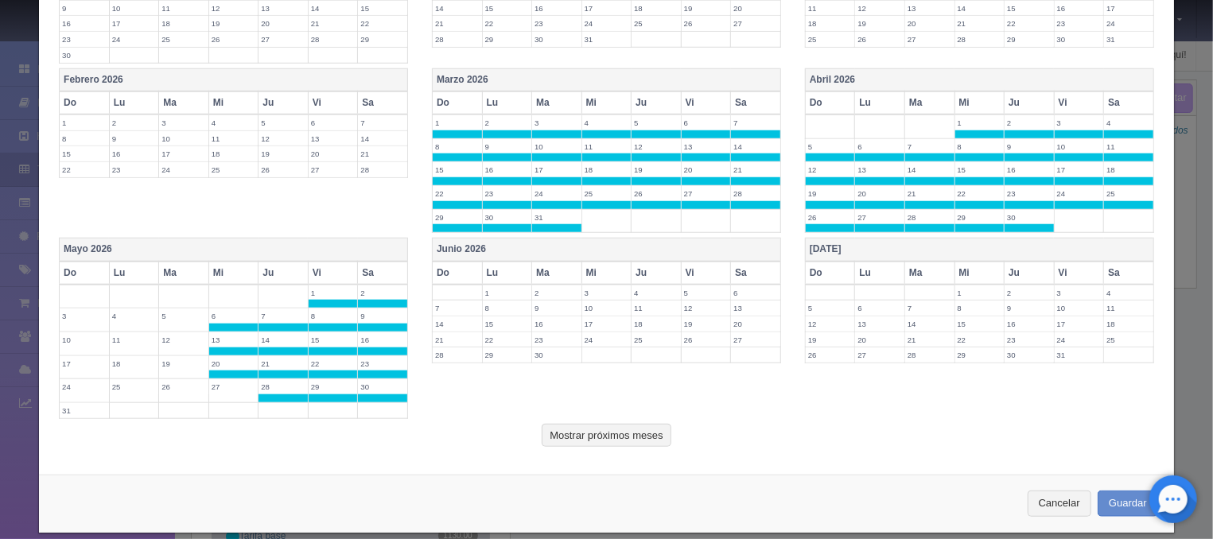
click at [227, 386] on label "27" at bounding box center [233, 386] width 49 height 15
click at [182, 389] on label "26" at bounding box center [183, 386] width 49 height 15
click at [165, 361] on label "19" at bounding box center [183, 363] width 49 height 15
click at [165, 337] on label "12" at bounding box center [183, 339] width 49 height 15
click at [165, 315] on label "5" at bounding box center [183, 316] width 49 height 15
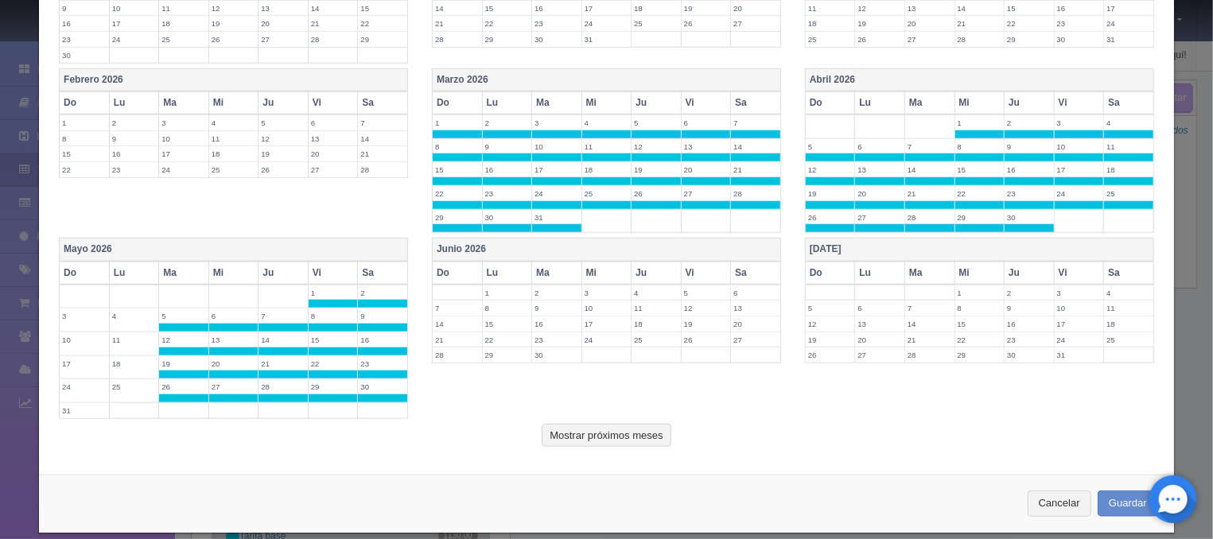
click at [123, 317] on label "4" at bounding box center [134, 316] width 49 height 15
click at [122, 341] on label "11" at bounding box center [134, 339] width 49 height 15
click at [122, 367] on td "18" at bounding box center [134, 368] width 50 height 24
click at [122, 389] on label "25" at bounding box center [134, 386] width 49 height 15
click at [80, 390] on td "24" at bounding box center [85, 391] width 50 height 24
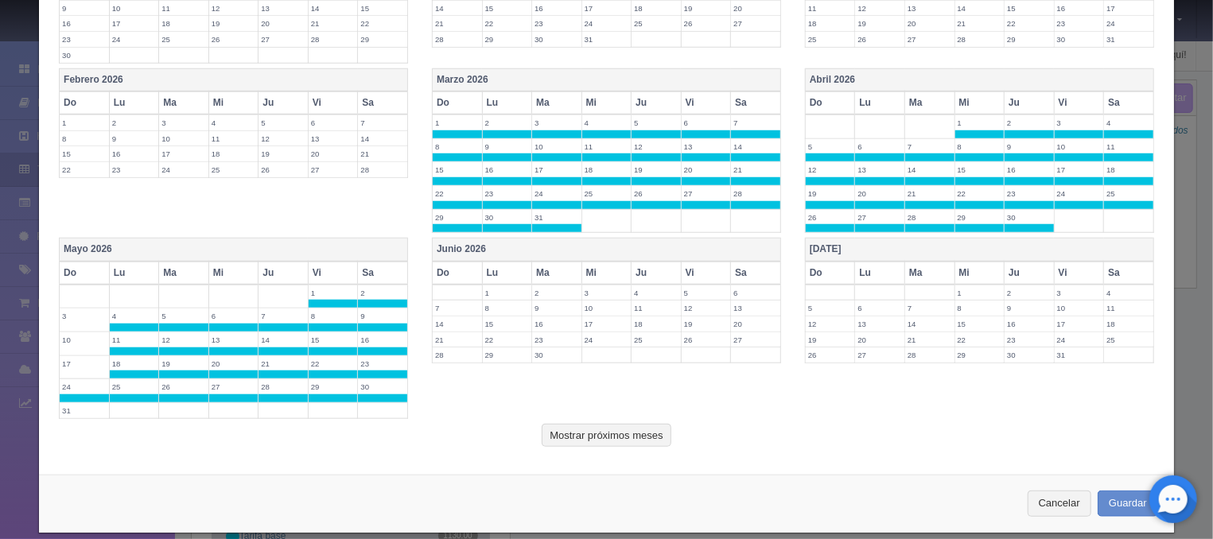
click at [75, 409] on label "31" at bounding box center [84, 410] width 49 height 15
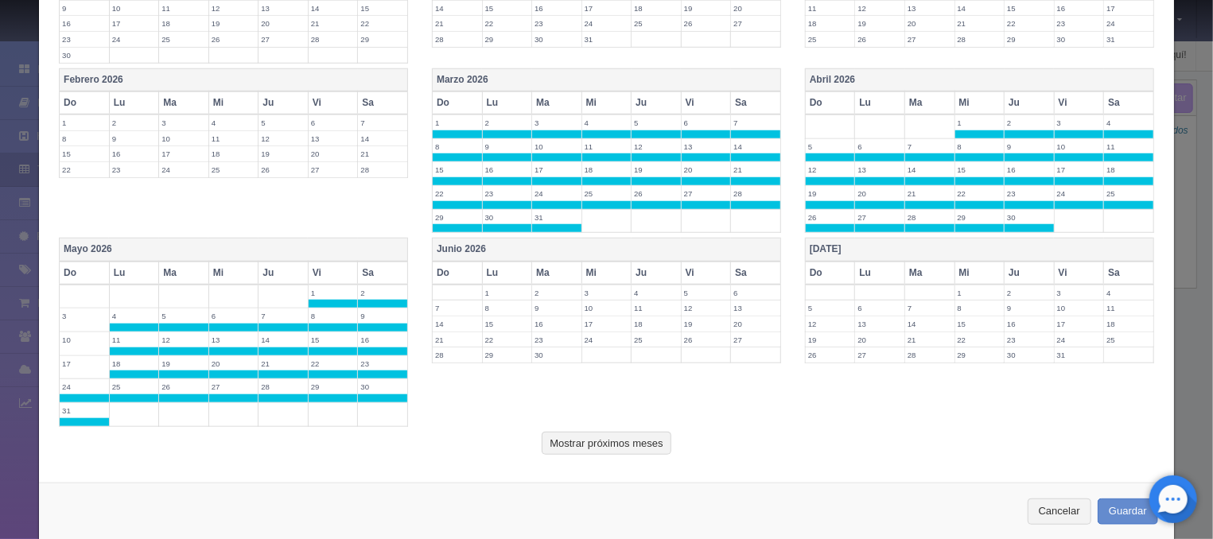
click at [64, 361] on label "17" at bounding box center [84, 363] width 49 height 15
click at [71, 333] on label "10" at bounding box center [84, 339] width 49 height 15
click at [72, 317] on label "3" at bounding box center [84, 316] width 49 height 15
click at [1107, 505] on button "Guardar" at bounding box center [1128, 512] width 60 height 26
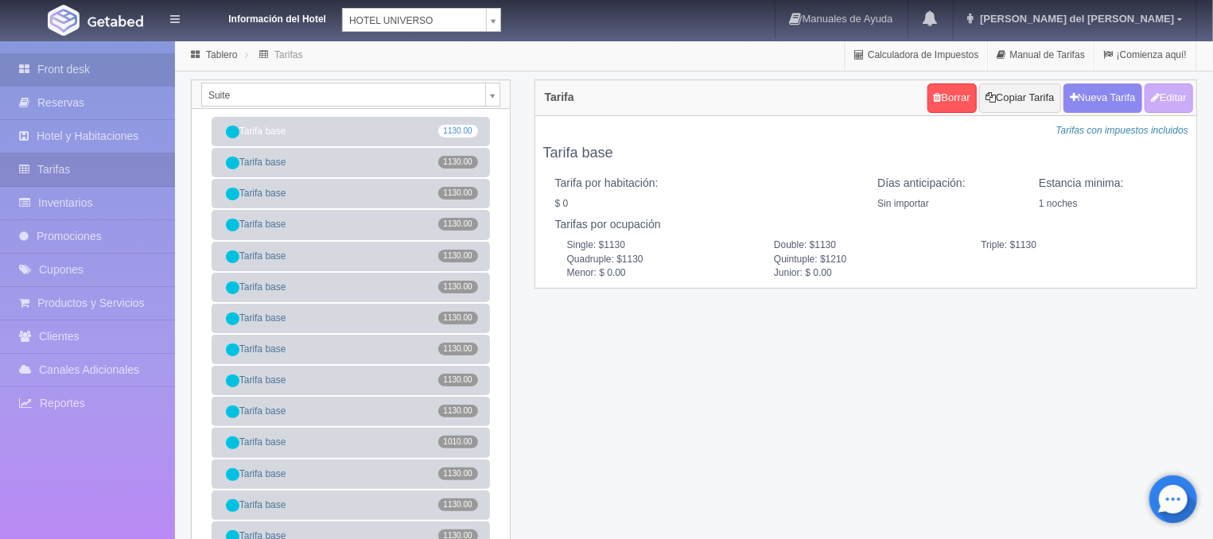
click at [69, 76] on link "Front desk" at bounding box center [87, 69] width 175 height 33
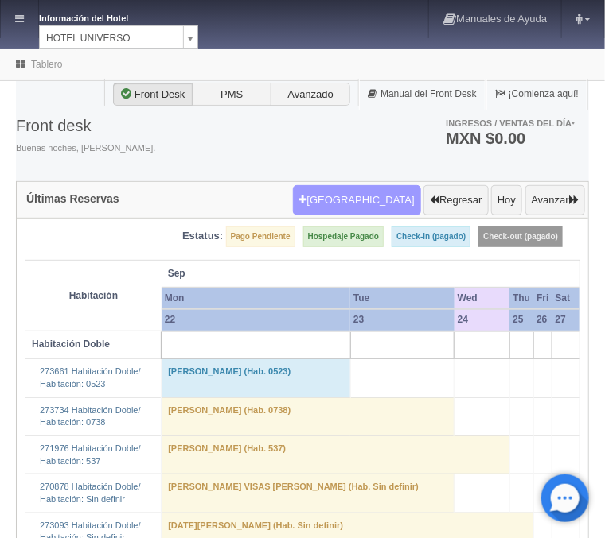
click at [386, 204] on button "[GEOGRAPHIC_DATA]" at bounding box center [357, 200] width 128 height 30
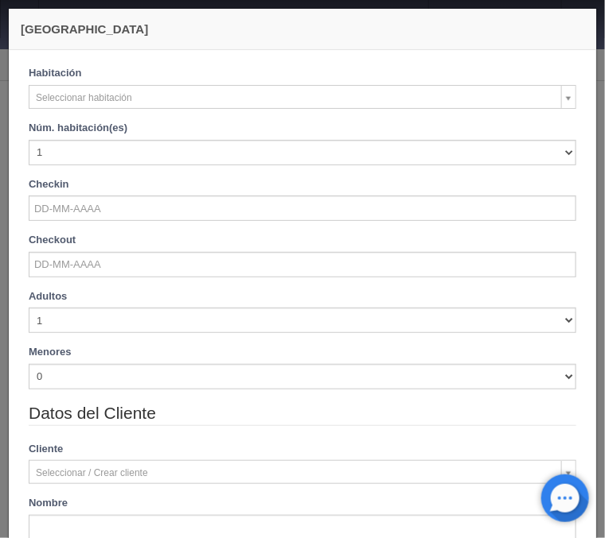
checkbox input "false"
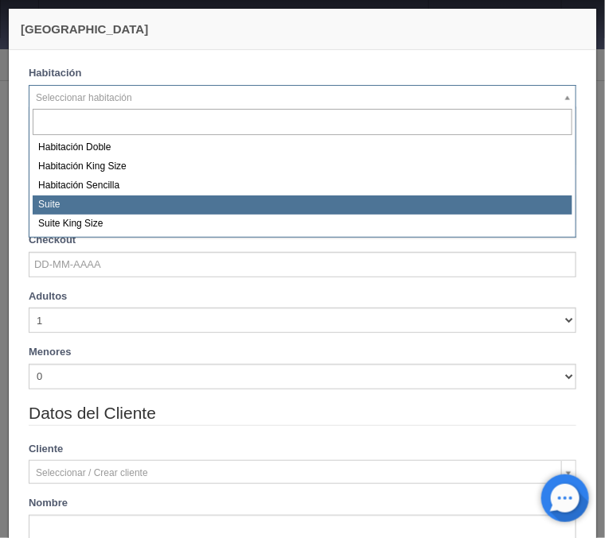
select select "584"
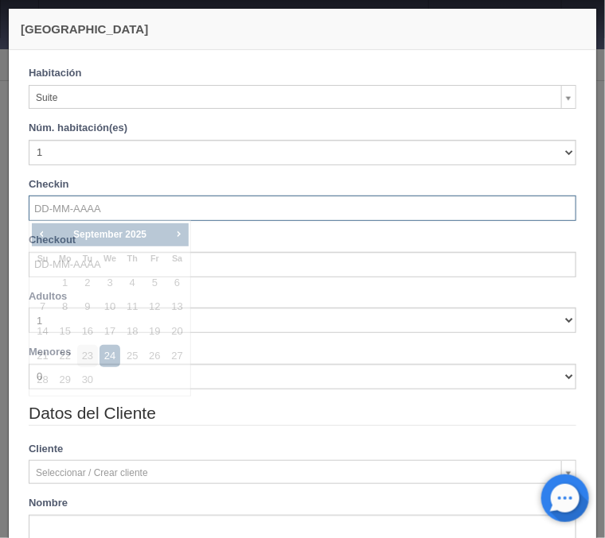
click at [104, 216] on input "text" at bounding box center [302, 208] width 547 height 25
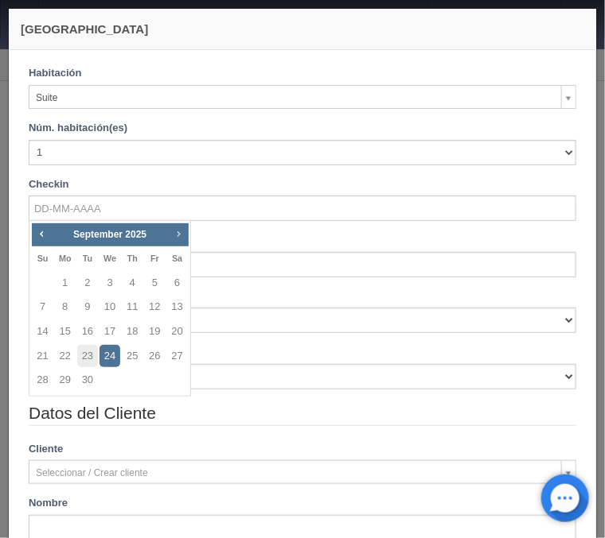
click at [174, 228] on span "Next" at bounding box center [178, 233] width 13 height 13
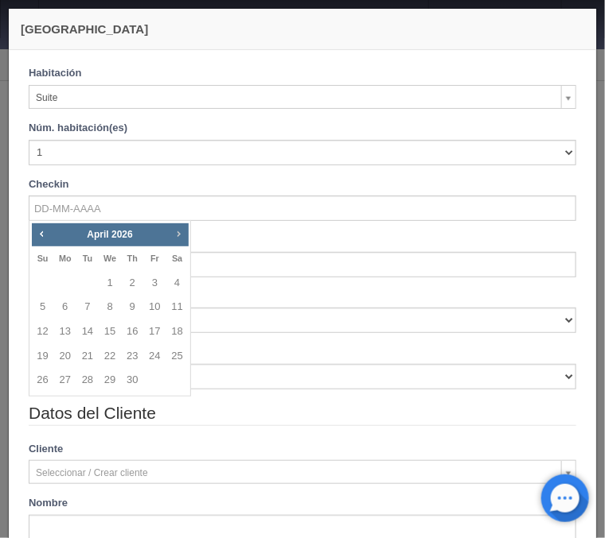
click at [174, 228] on span "Next" at bounding box center [178, 233] width 13 height 13
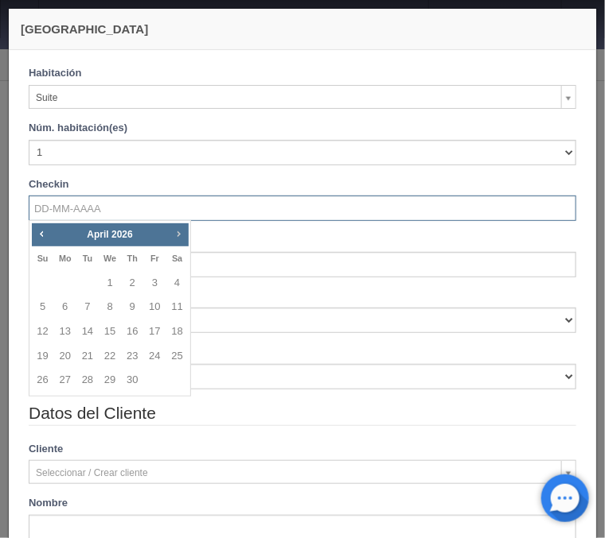
checkbox input "false"
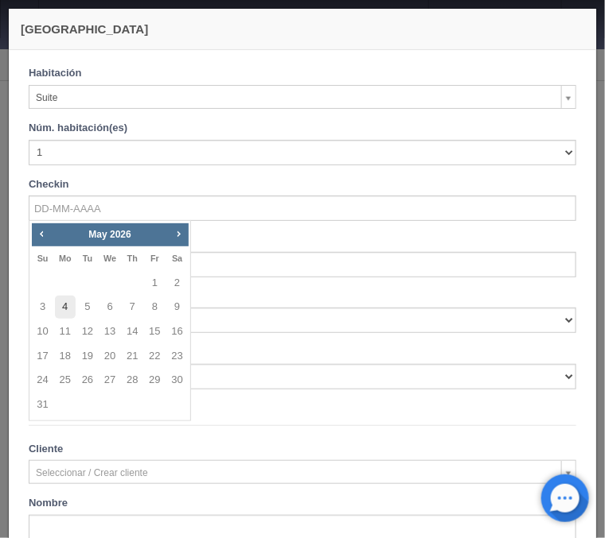
click at [60, 309] on link "4" at bounding box center [65, 307] width 21 height 23
type input "04-05-2026"
checkbox input "false"
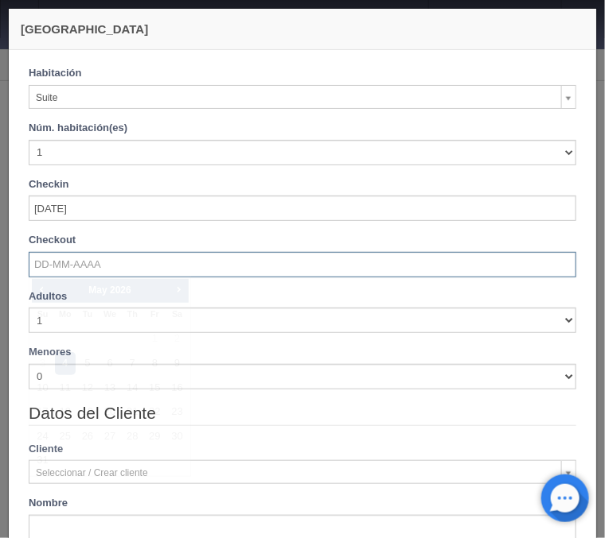
click at [64, 270] on input "text" at bounding box center [302, 264] width 547 height 25
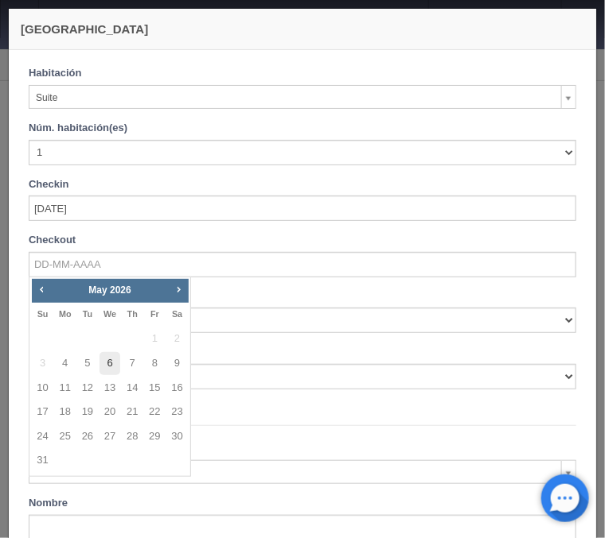
click at [108, 363] on link "6" at bounding box center [109, 363] width 21 height 23
type input "06-05-2026"
checkbox input "false"
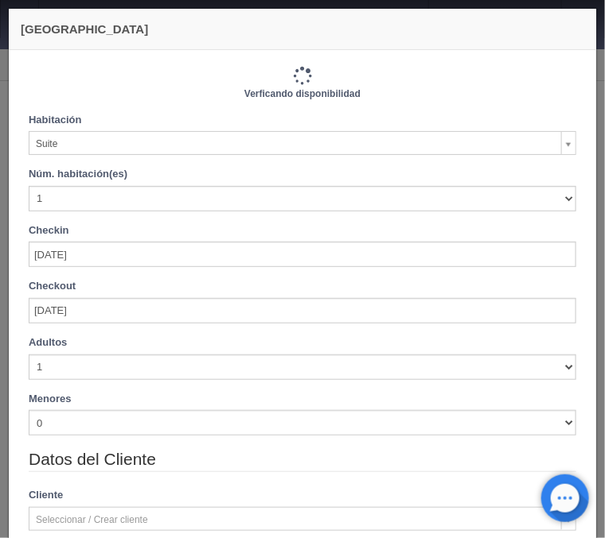
type input "2260.00"
checkbox input "false"
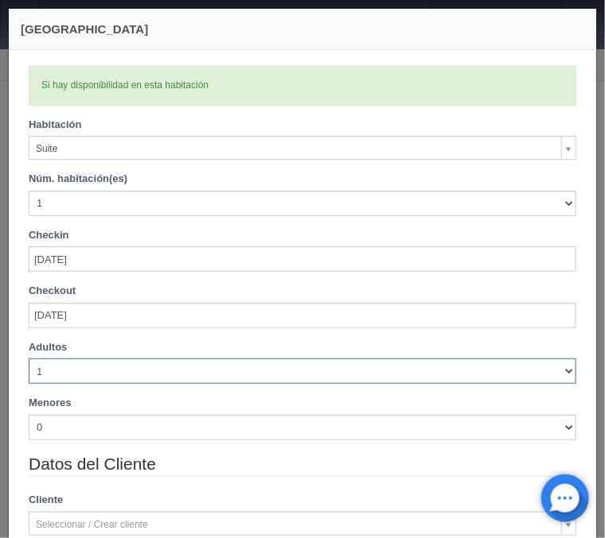
click at [29, 359] on select "1 2 3 4 5 6 7 8 9 10" at bounding box center [302, 371] width 547 height 25
select select "3"
click option "3" at bounding box center [0, 0] width 0 height 0
checkbox input "false"
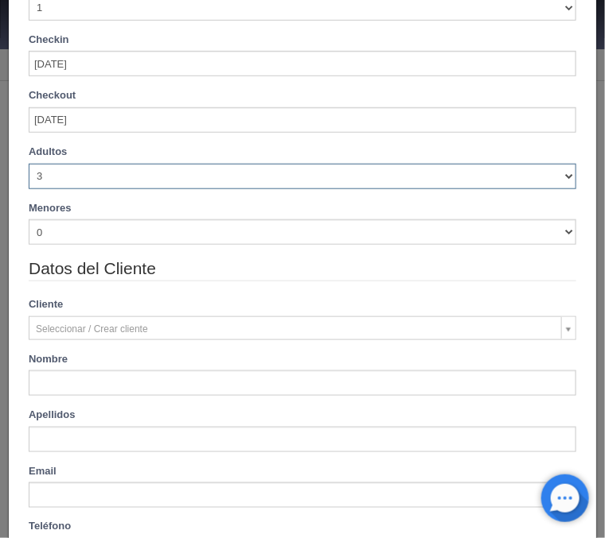
type input "2260.00"
checkbox input "false"
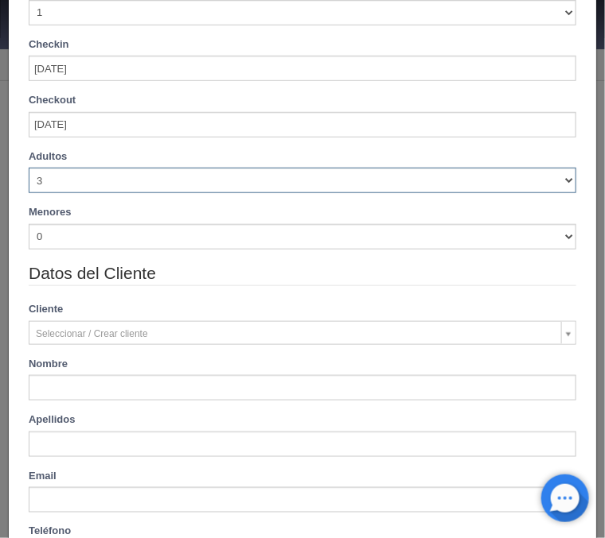
scroll to position [197, 0]
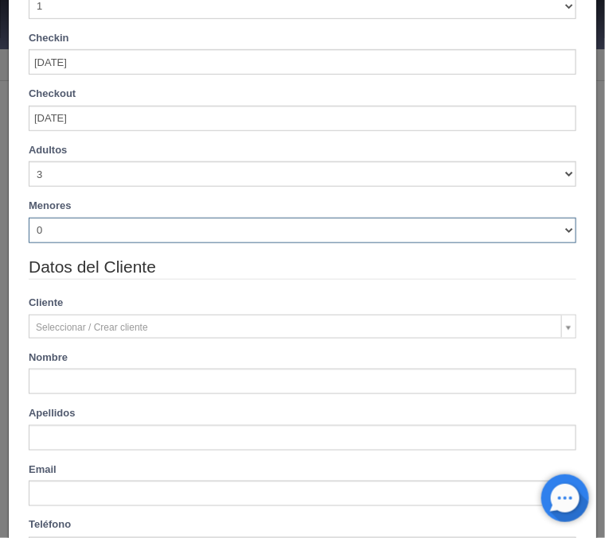
click at [29, 218] on select "0 1 2 3 4 5 6 7 8 9 10" at bounding box center [302, 230] width 547 height 25
select select "2"
click option "2" at bounding box center [0, 0] width 0 height 0
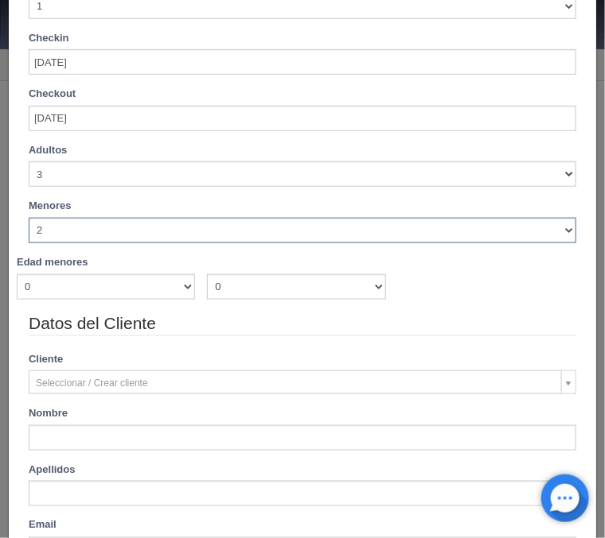
checkbox input "false"
type input "2260.00"
checkbox input "false"
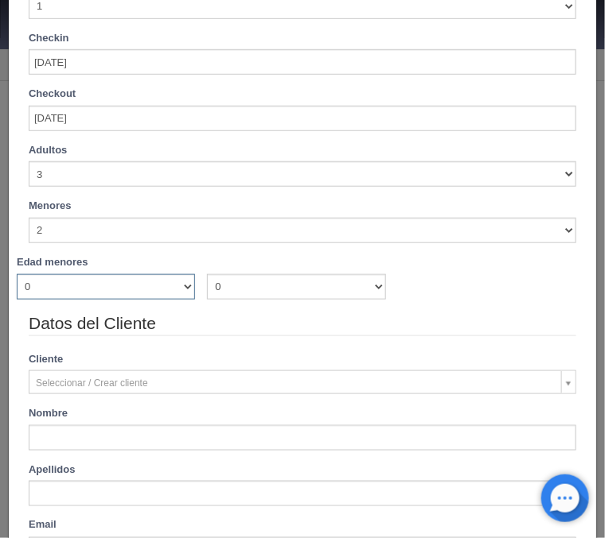
click at [17, 274] on select "0 1 2 3 4 5 6 7 8 9 10 11 12 13 14 15 16 17 18" at bounding box center [106, 286] width 178 height 25
select select "6"
click option "6" at bounding box center [0, 0] width 0 height 0
checkbox input "false"
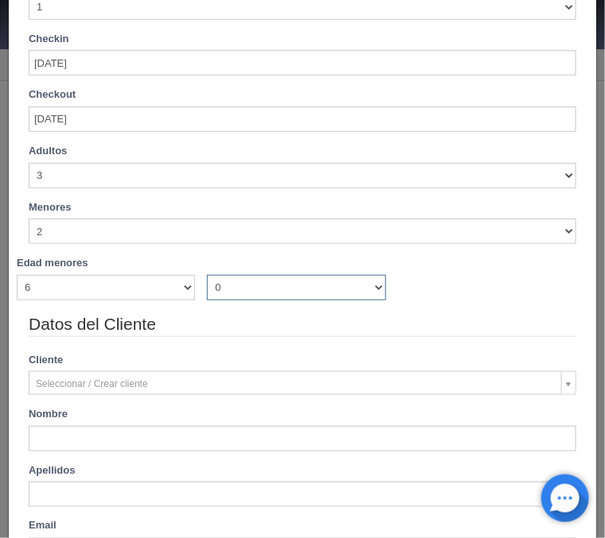
click at [207, 275] on select "0 1 2 3 4 5 6 7 8 9 10 11 12 13 14 15 16 17 18" at bounding box center [296, 287] width 178 height 25
type input "2260.00"
checkbox input "false"
select select "8"
click option "8" at bounding box center [0, 0] width 0 height 0
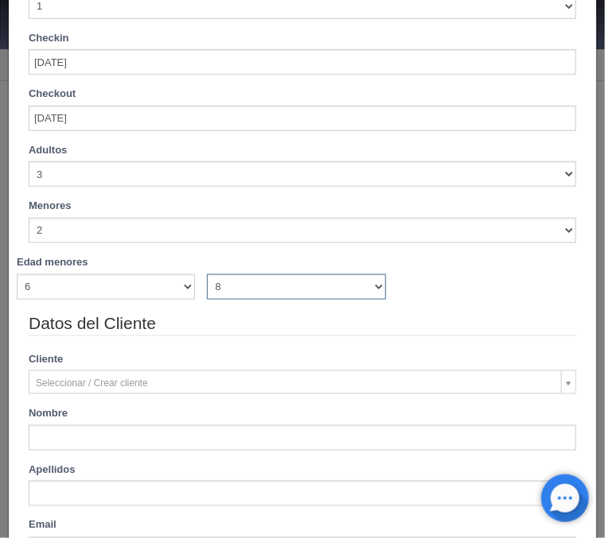
checkbox input "false"
type input "2260.00"
checkbox input "false"
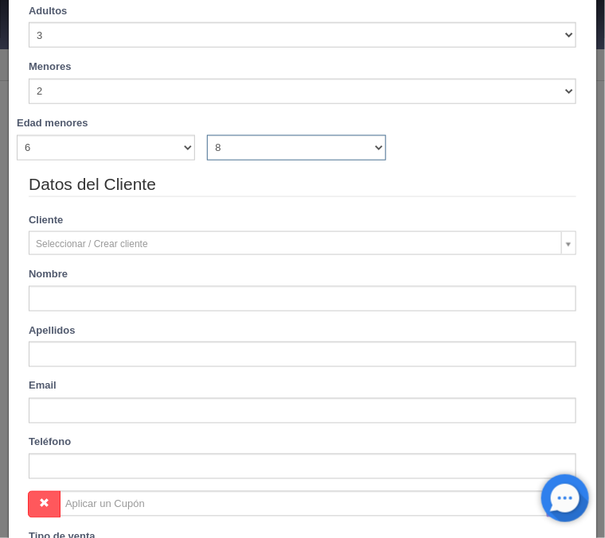
scroll to position [390, 0]
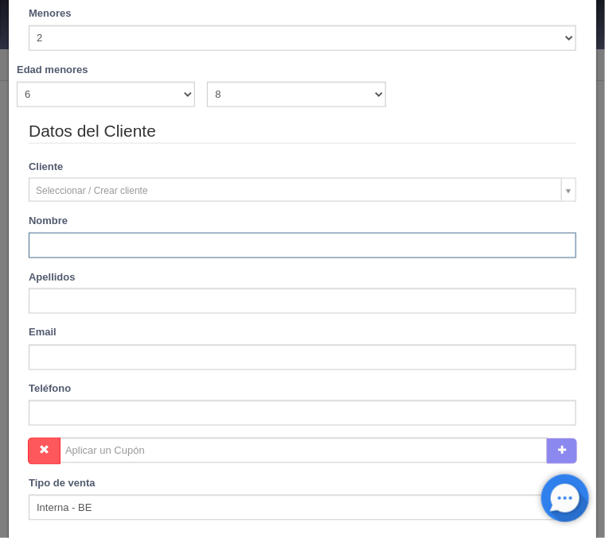
click at [87, 237] on input "text" at bounding box center [302, 245] width 547 height 25
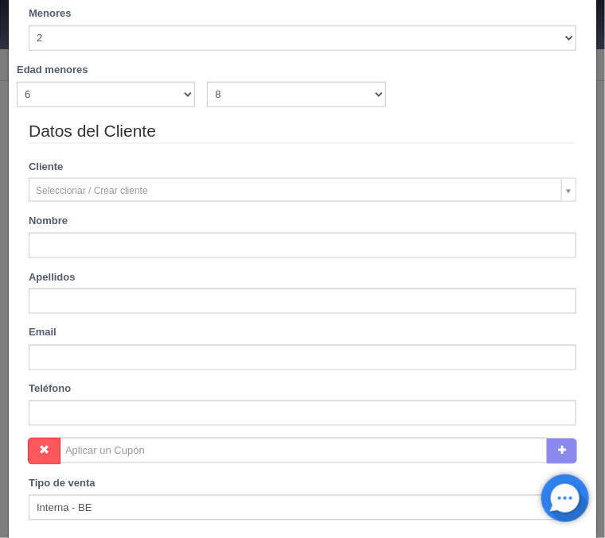
type input "Bryan"
type input "Rodriguez"
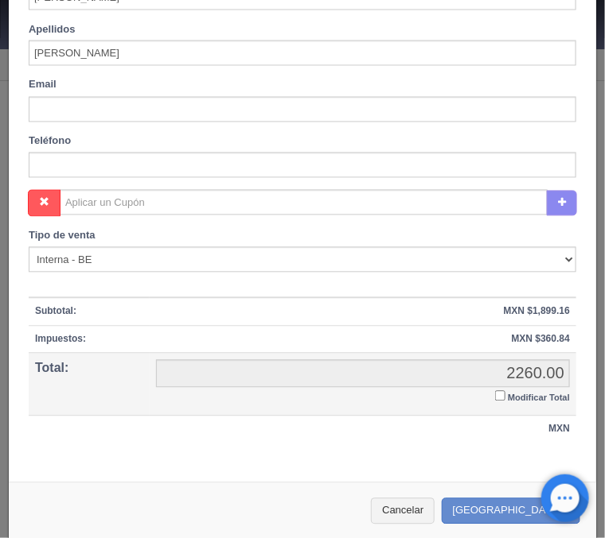
scroll to position [648, 0]
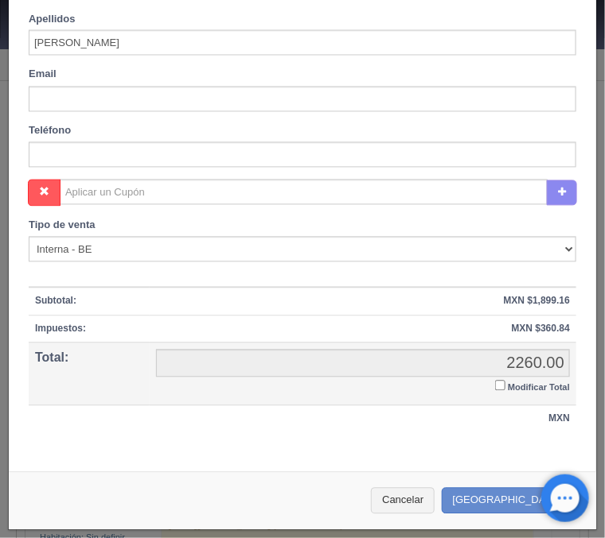
click at [503, 383] on input "Modificar Total" at bounding box center [500, 386] width 10 height 10
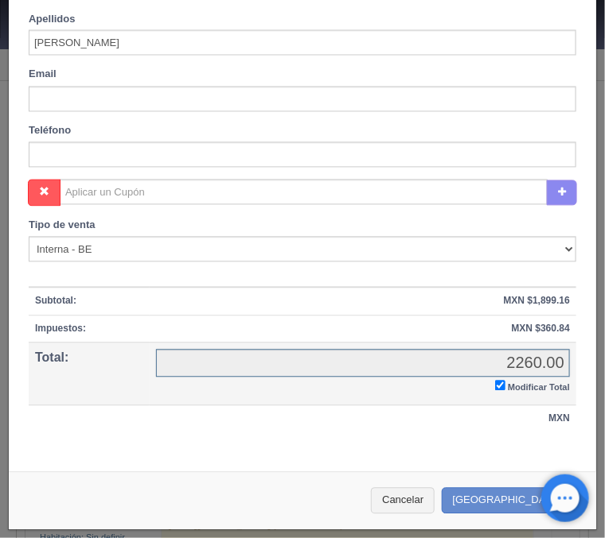
checkbox input "true"
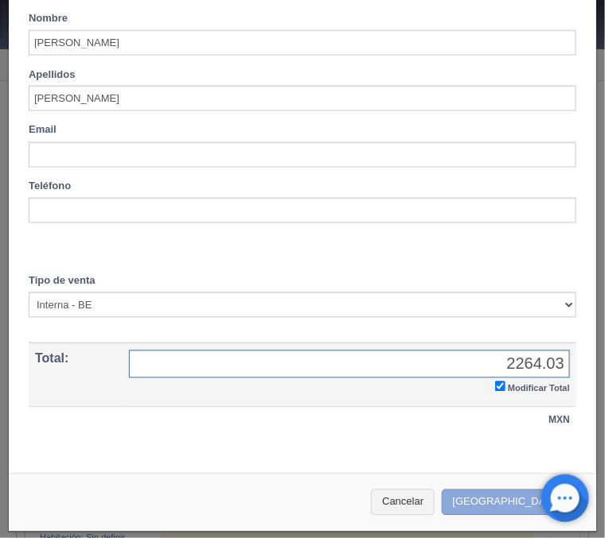
type input "2264.03"
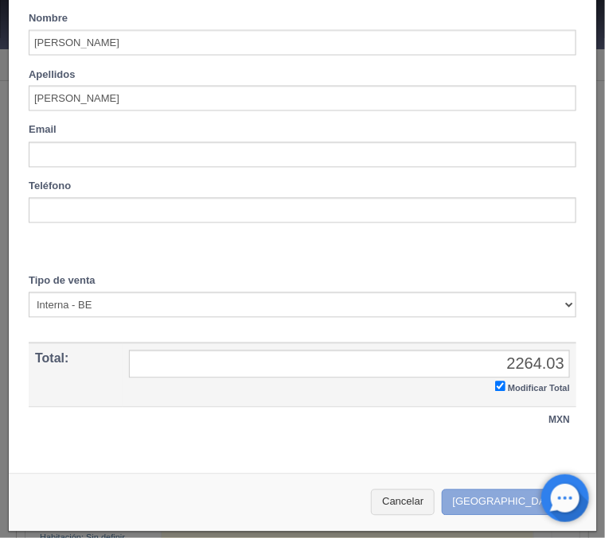
click at [513, 504] on button "[GEOGRAPHIC_DATA]" at bounding box center [510, 503] width 138 height 26
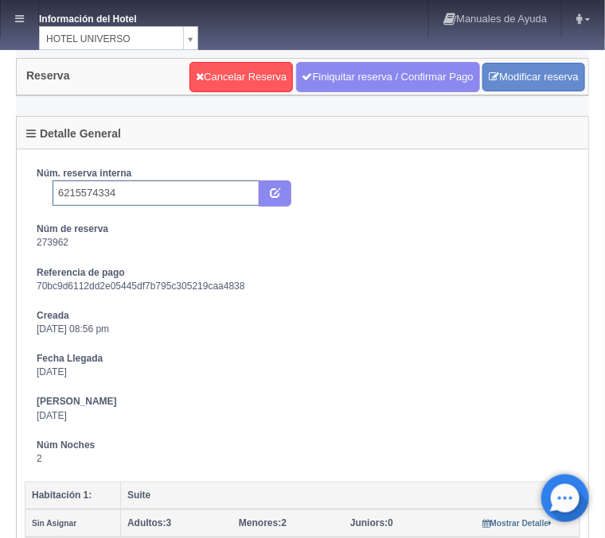
click at [142, 196] on input "6215574334" at bounding box center [155, 193] width 207 height 25
type input "6215574334 Booking"
click at [276, 192] on icon "submit" at bounding box center [275, 192] width 10 height 10
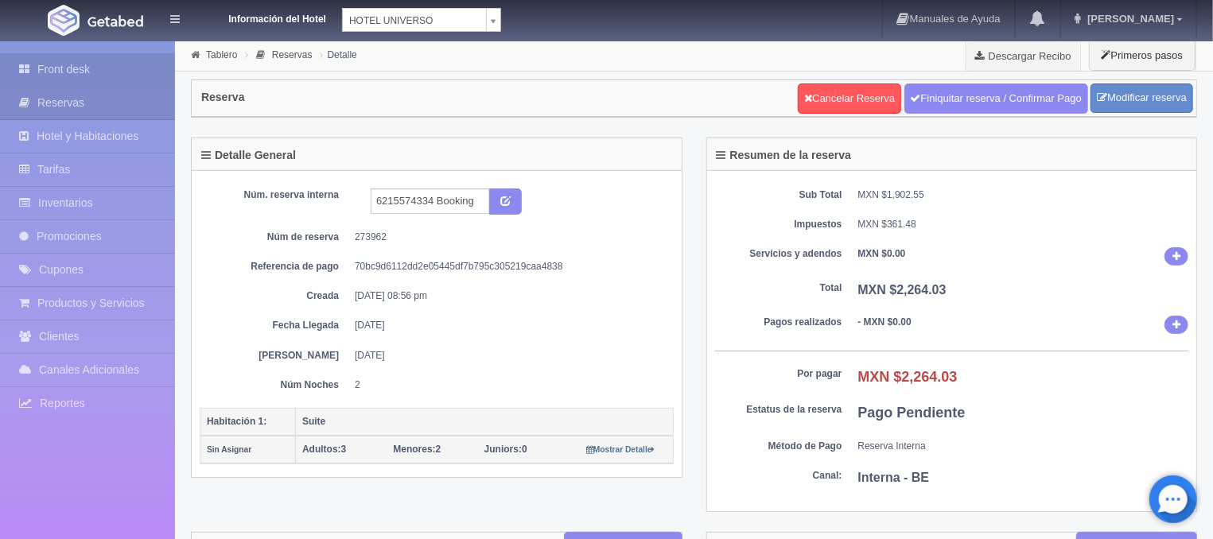
click at [36, 62] on icon at bounding box center [28, 69] width 18 height 16
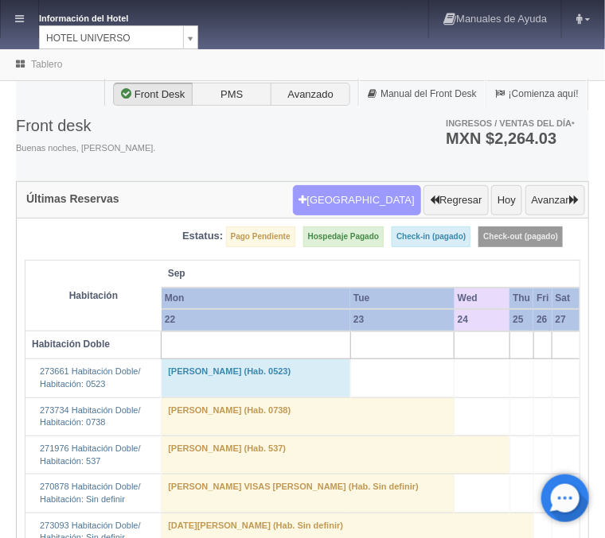
click at [372, 192] on button "[GEOGRAPHIC_DATA]" at bounding box center [357, 200] width 128 height 30
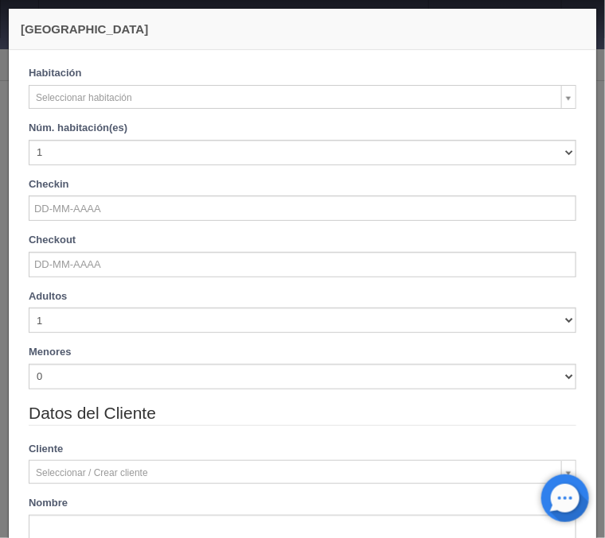
checkbox input "false"
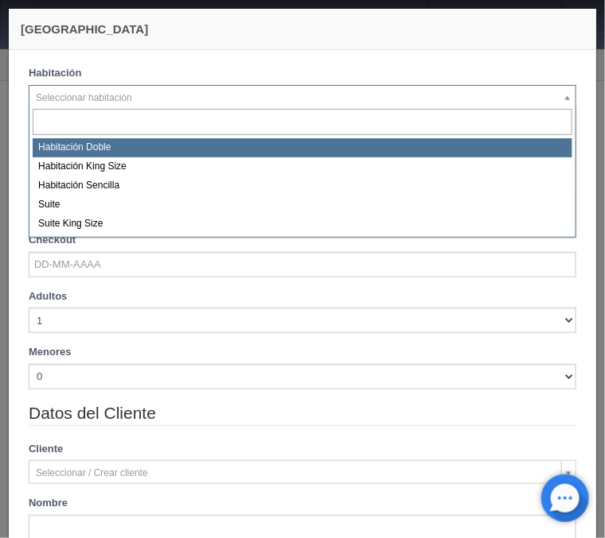
select select "583"
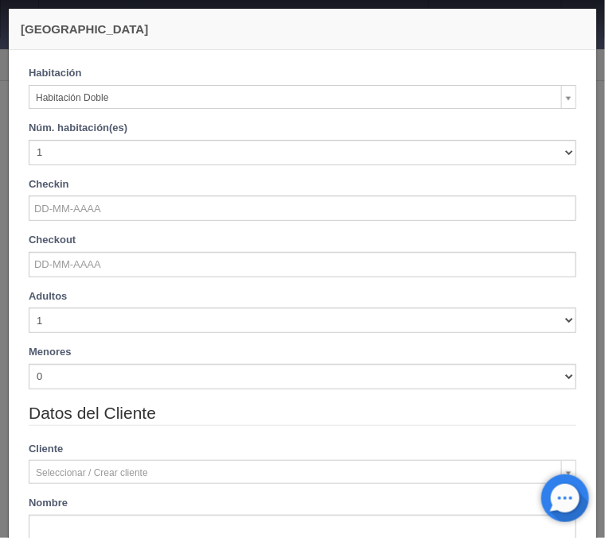
checkbox input "false"
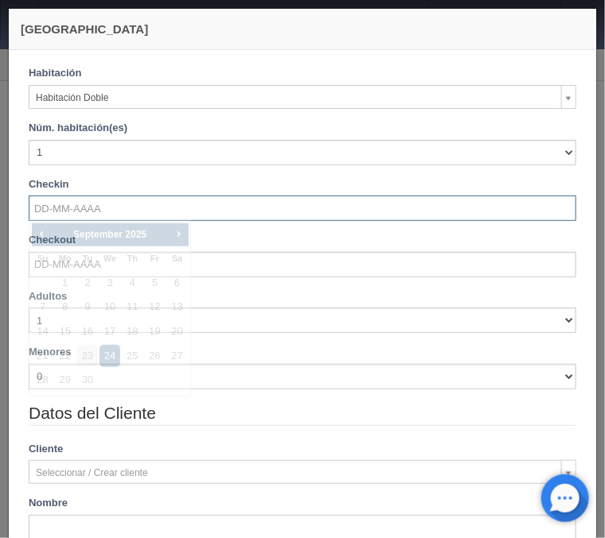
click at [94, 216] on input "text" at bounding box center [302, 208] width 547 height 25
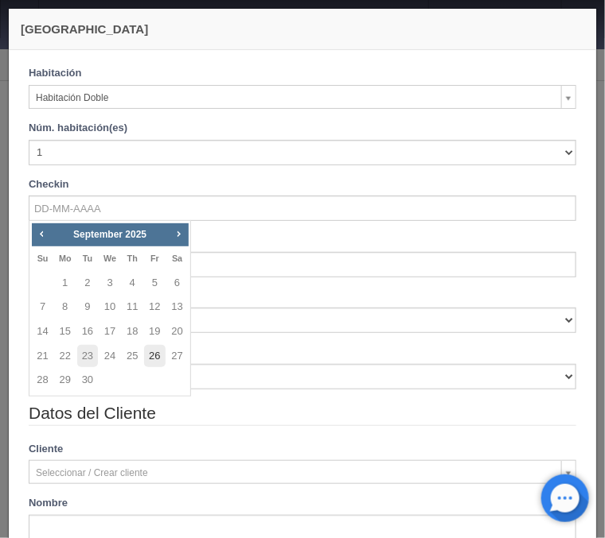
click at [157, 358] on link "26" at bounding box center [154, 356] width 21 height 23
type input "[DATE]"
checkbox input "false"
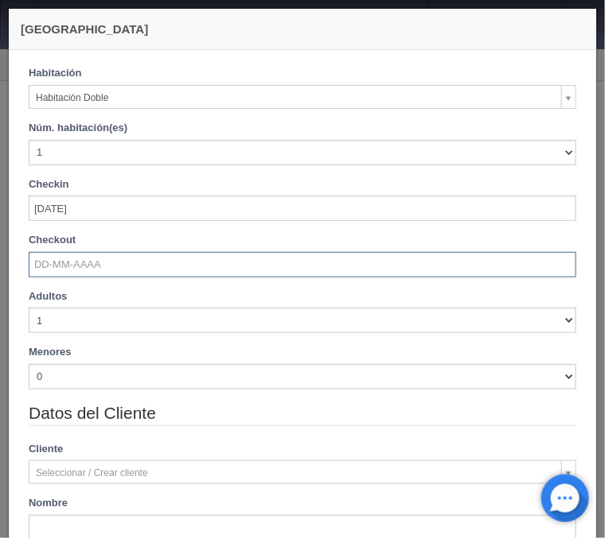
click at [102, 259] on input "text" at bounding box center [302, 264] width 547 height 25
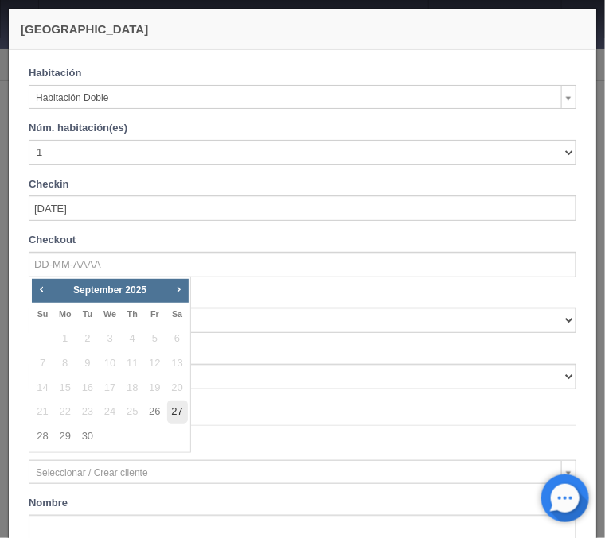
click at [181, 409] on link "27" at bounding box center [177, 412] width 21 height 23
type input "[DATE]"
checkbox input "false"
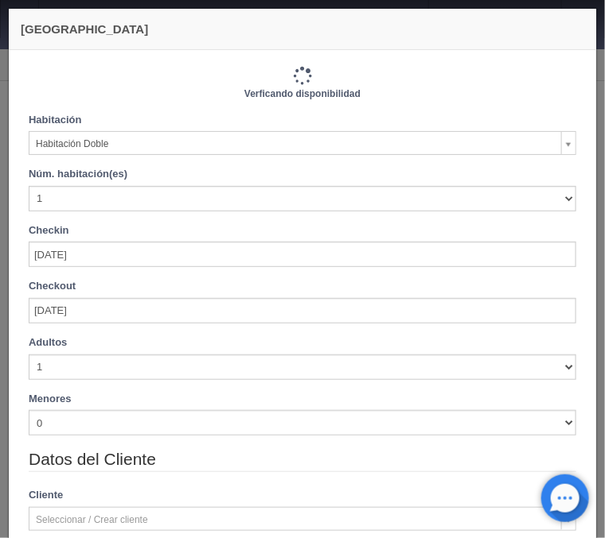
type input "1030.00"
checkbox input "false"
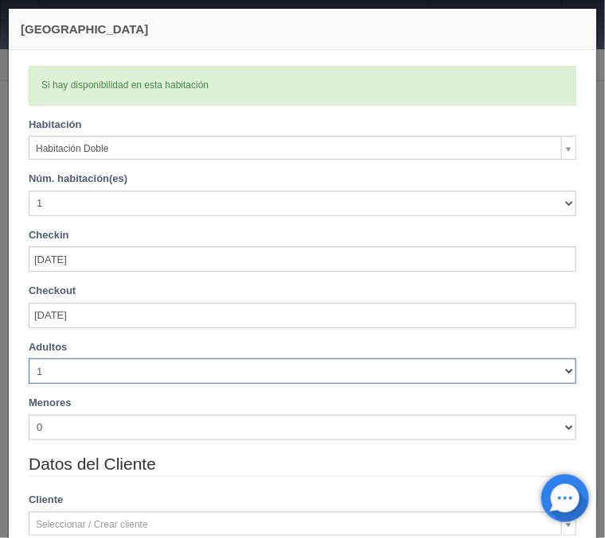
click at [29, 359] on select "1 2 3 4 5 6 7 8 9 10" at bounding box center [302, 371] width 547 height 25
select select "3"
click option "3" at bounding box center [0, 0] width 0 height 0
checkbox input "false"
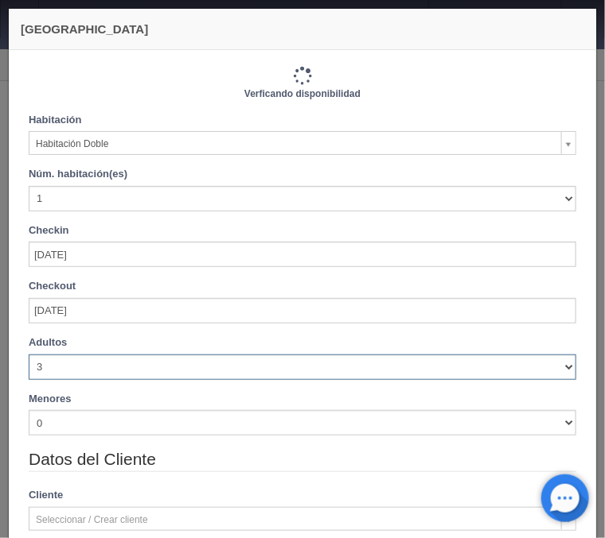
type input "1110.00"
checkbox input "false"
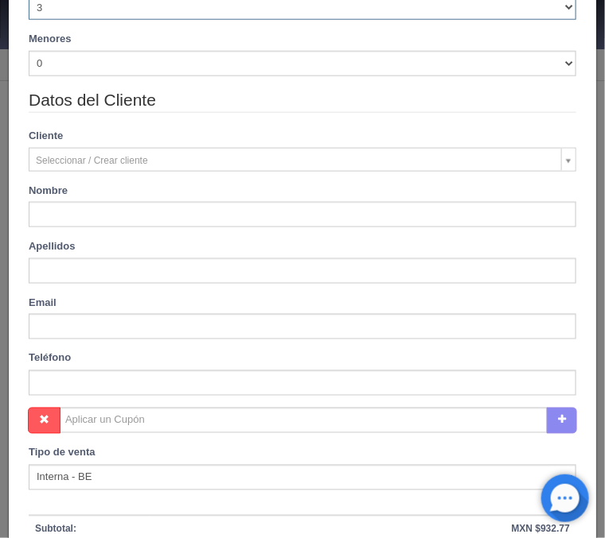
scroll to position [383, 0]
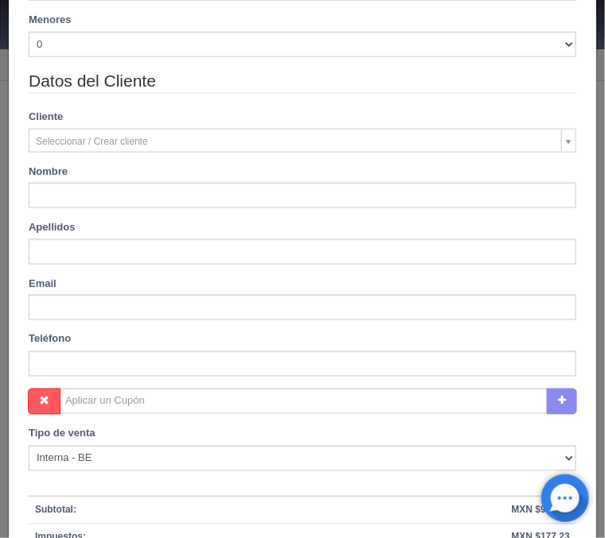
type input "[PERSON_NAME]"
type input "Trujillo"
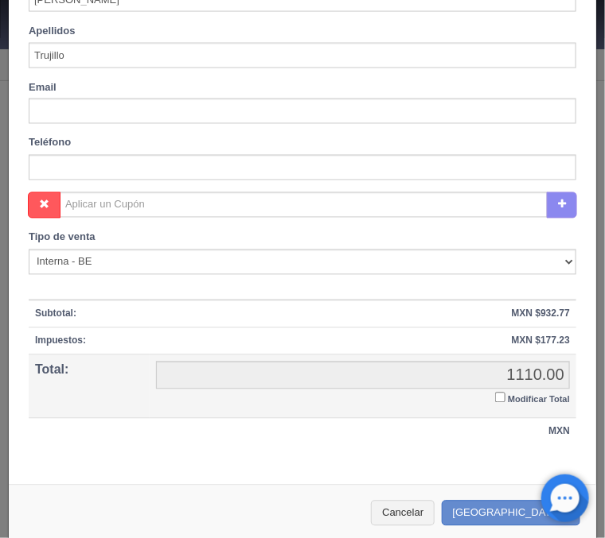
scroll to position [592, 0]
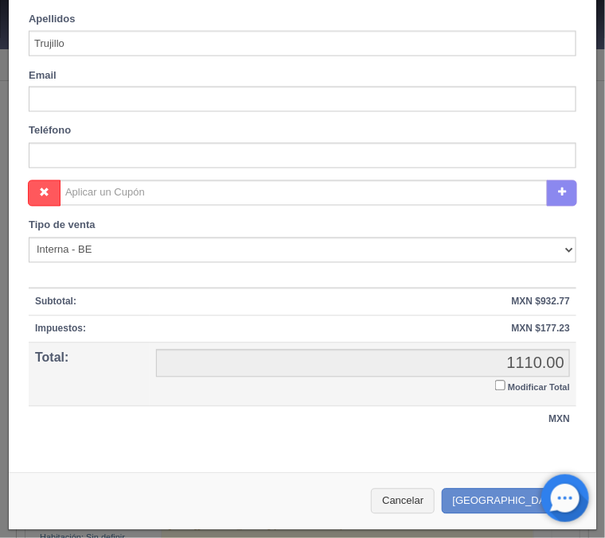
click at [498, 387] on input "Modificar Total" at bounding box center [500, 386] width 10 height 10
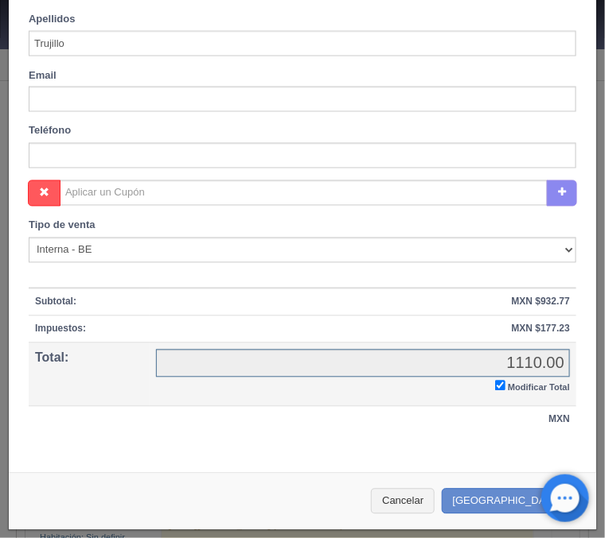
checkbox input "true"
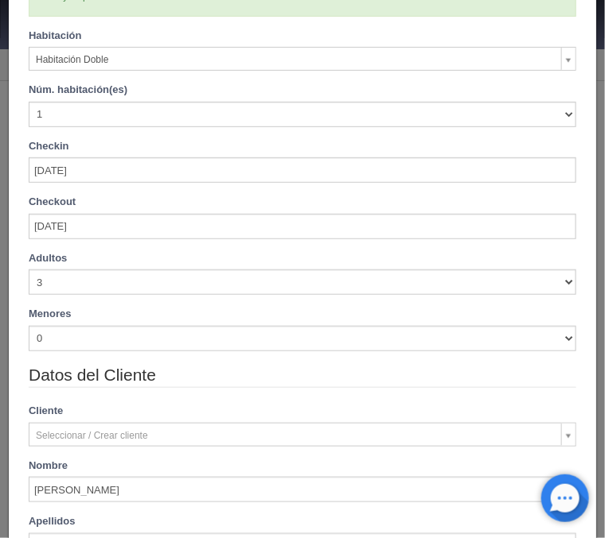
scroll to position [0, 0]
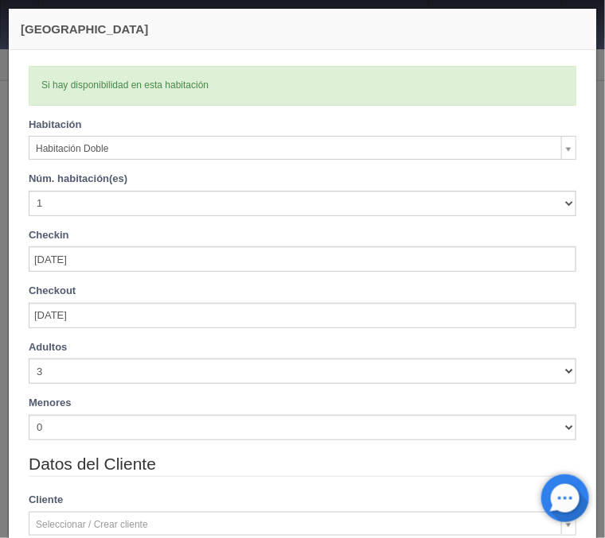
type input "1268.40"
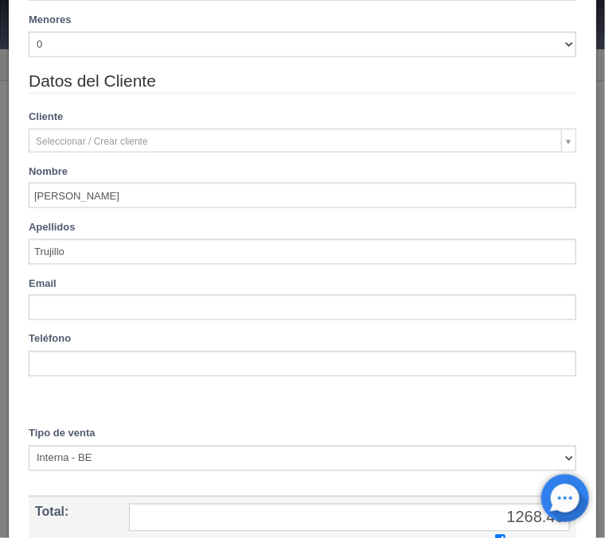
scroll to position [537, 0]
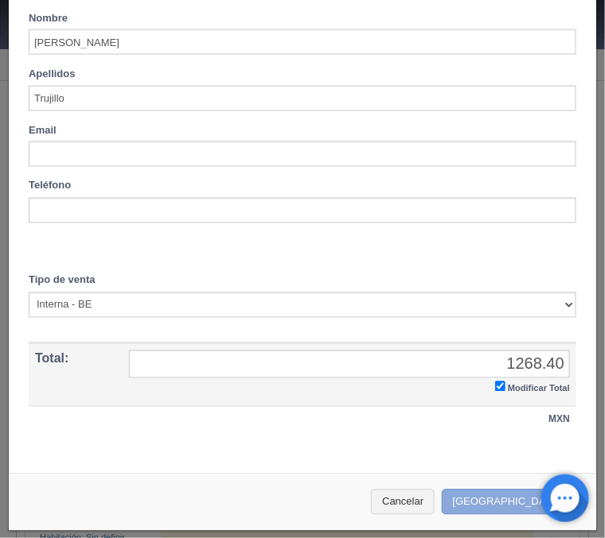
click at [505, 501] on button "[GEOGRAPHIC_DATA]" at bounding box center [510, 503] width 138 height 26
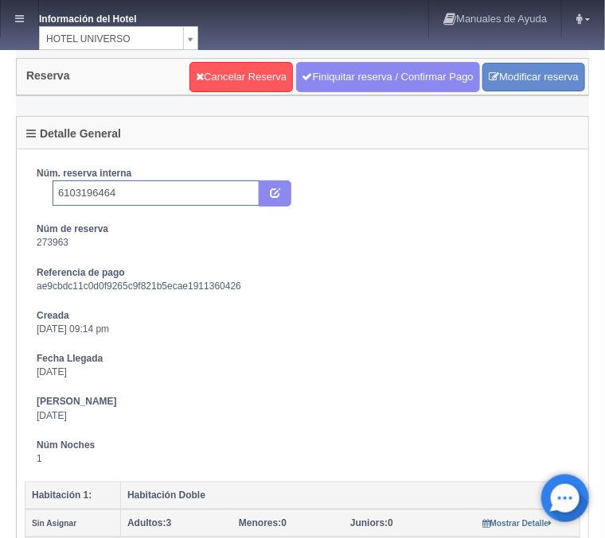
click at [203, 195] on input "6103196464" at bounding box center [155, 193] width 207 height 25
type input "6103196464 Booking"
click at [281, 193] on button "submit" at bounding box center [275, 194] width 33 height 27
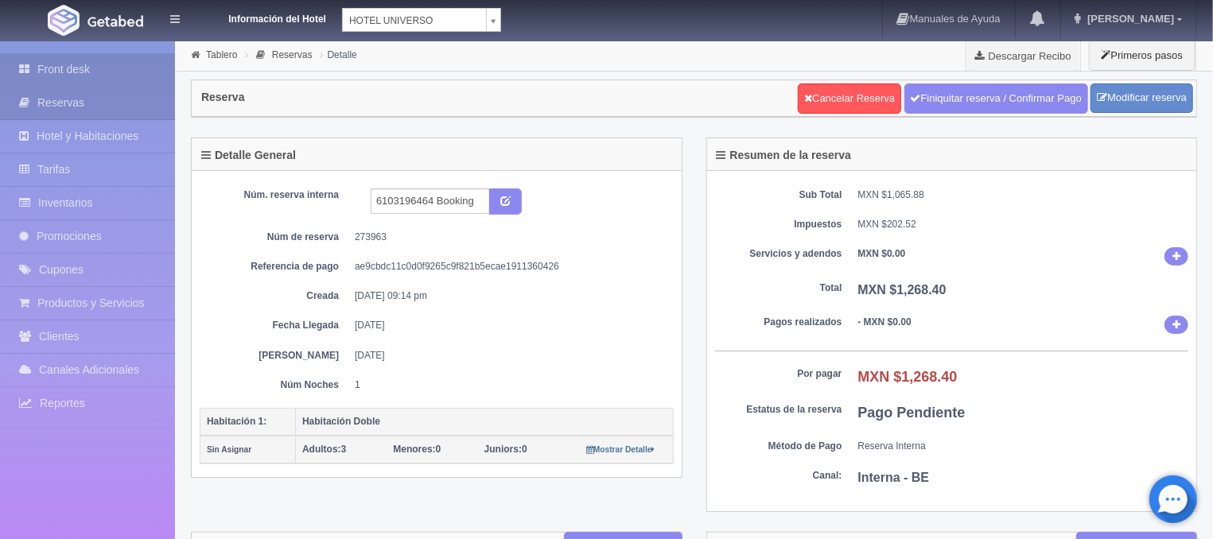
click at [79, 70] on link "Front desk" at bounding box center [87, 69] width 175 height 33
